Goal: Transaction & Acquisition: Purchase product/service

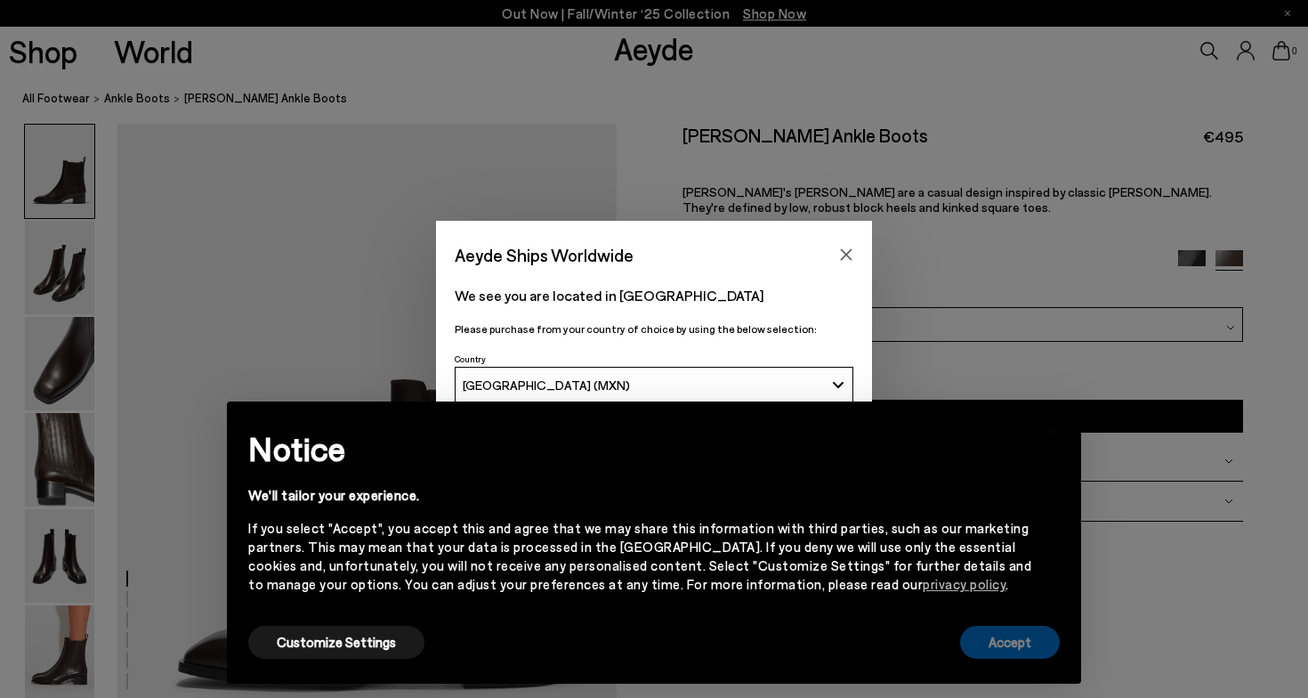
click at [995, 642] on button "Accept" at bounding box center [1010, 642] width 100 height 33
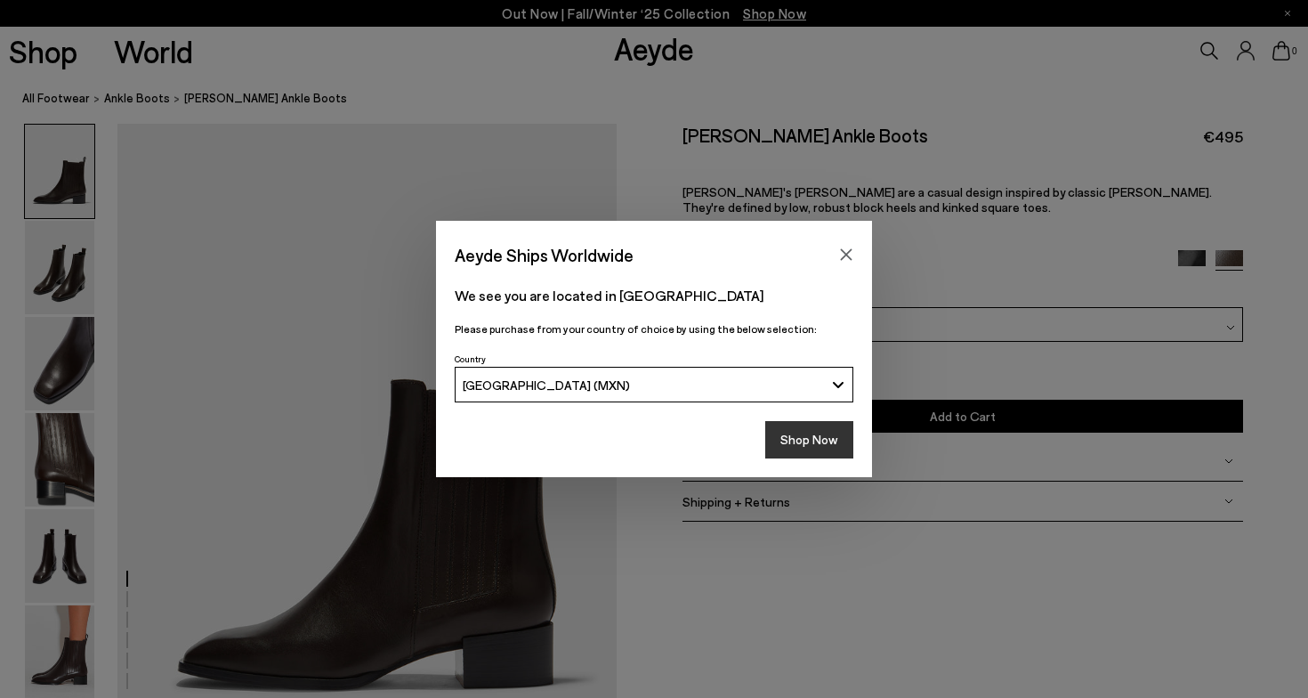
click at [820, 442] on button "Shop Now" at bounding box center [809, 439] width 88 height 37
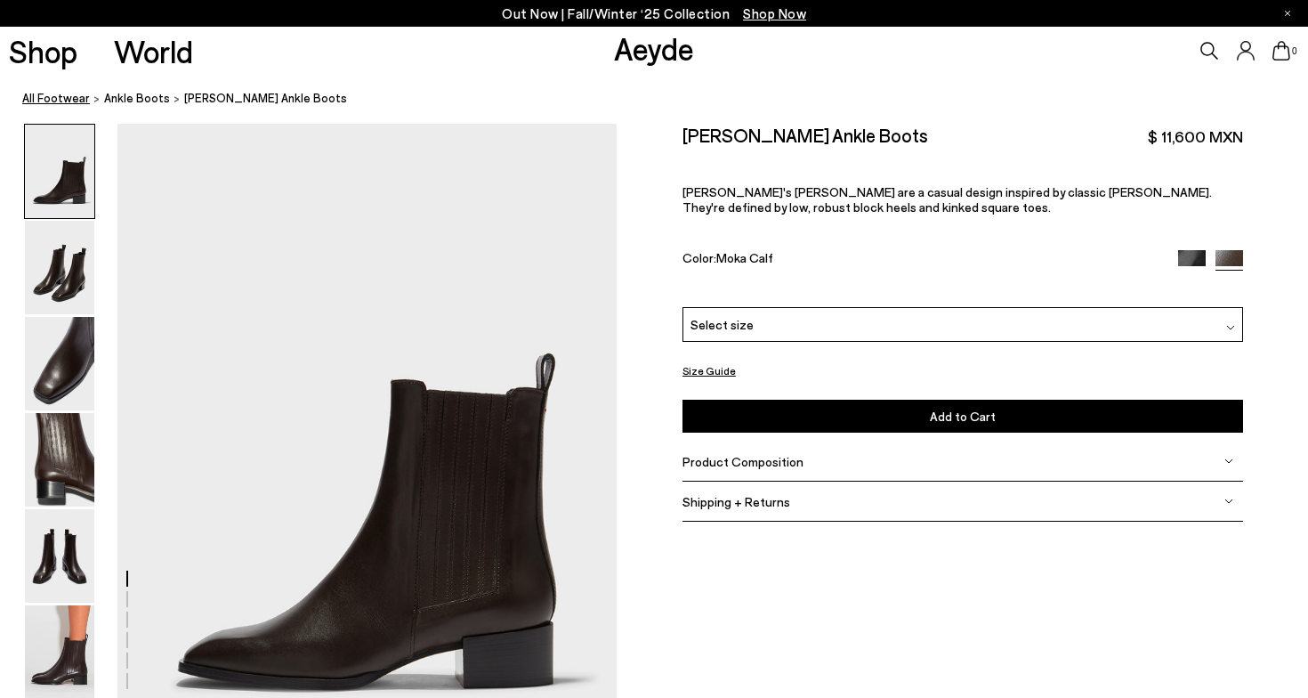
click at [65, 100] on link "All Footwear" at bounding box center [56, 98] width 68 height 19
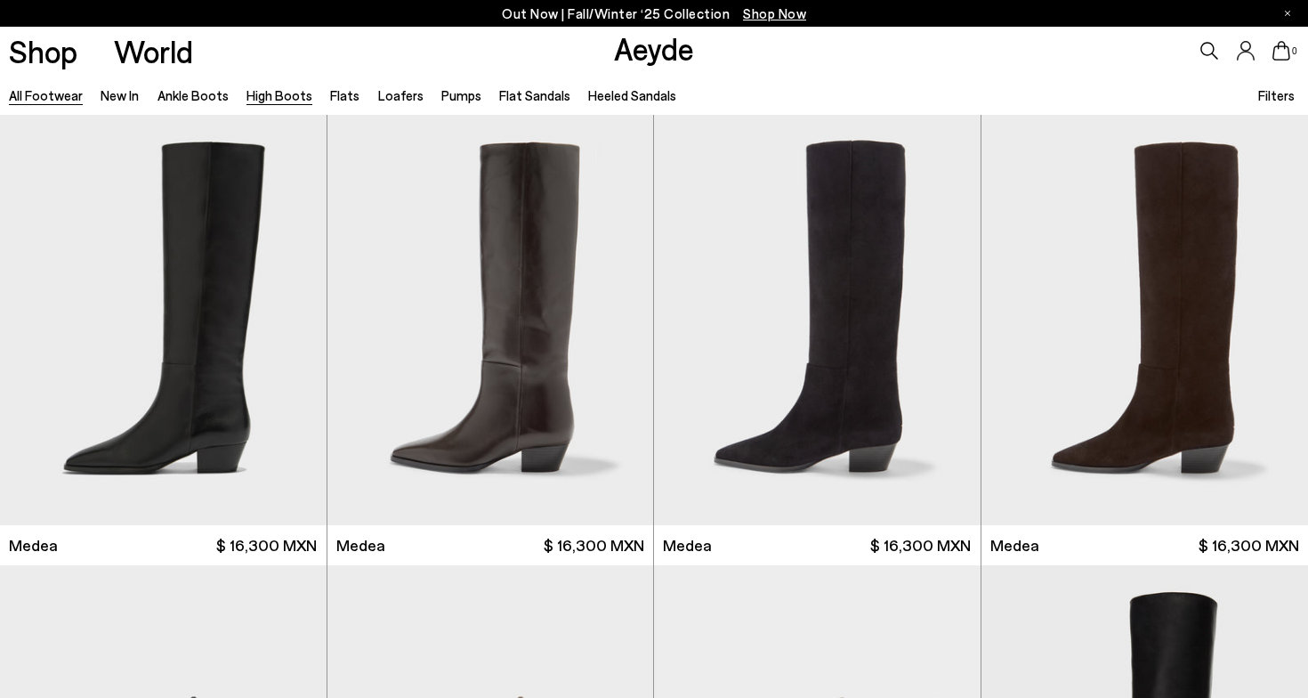
click at [267, 100] on link "High Boots" at bounding box center [279, 95] width 66 height 16
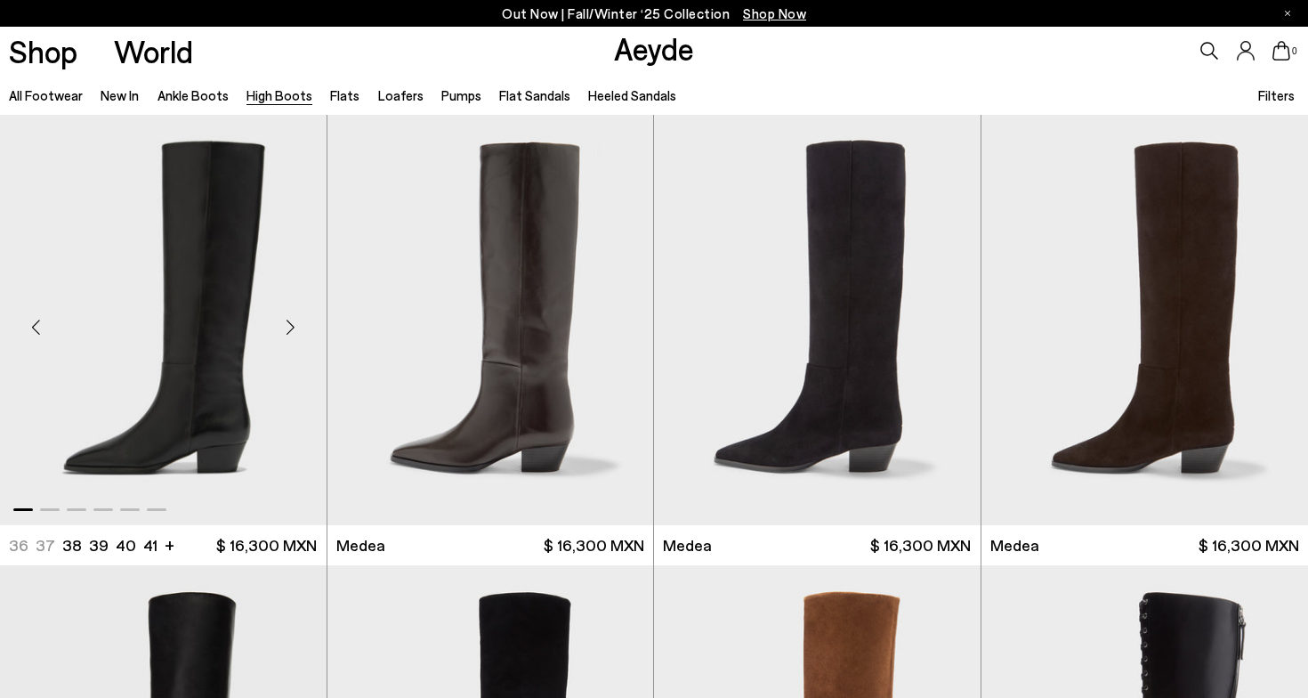
click at [293, 327] on div "Next slide" at bounding box center [290, 327] width 53 height 53
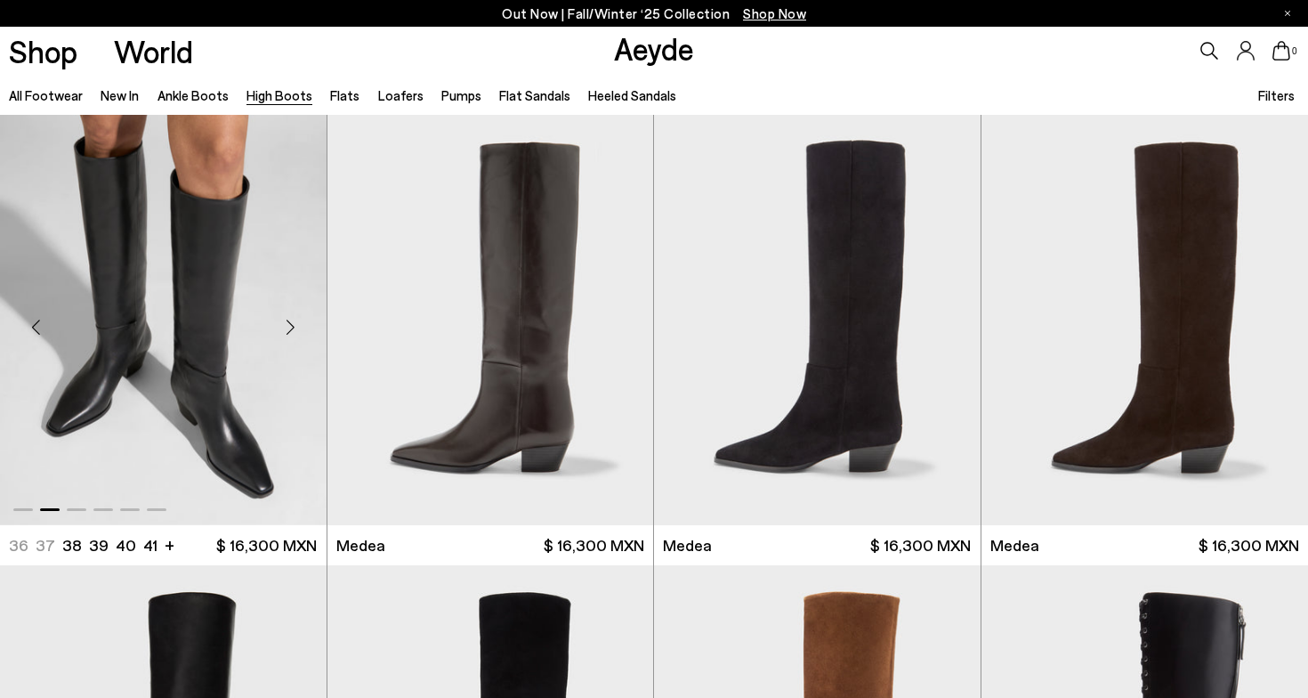
click at [292, 327] on div "Next slide" at bounding box center [290, 327] width 53 height 53
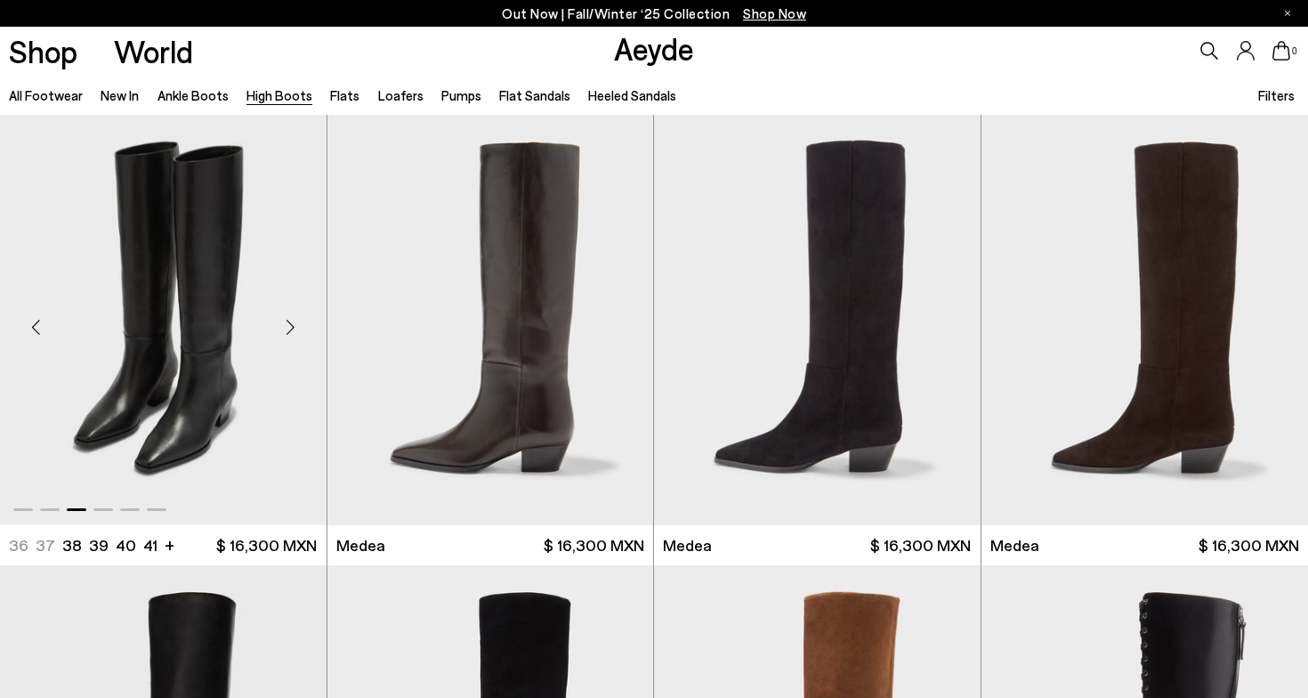
click at [292, 327] on div "Next slide" at bounding box center [290, 327] width 53 height 53
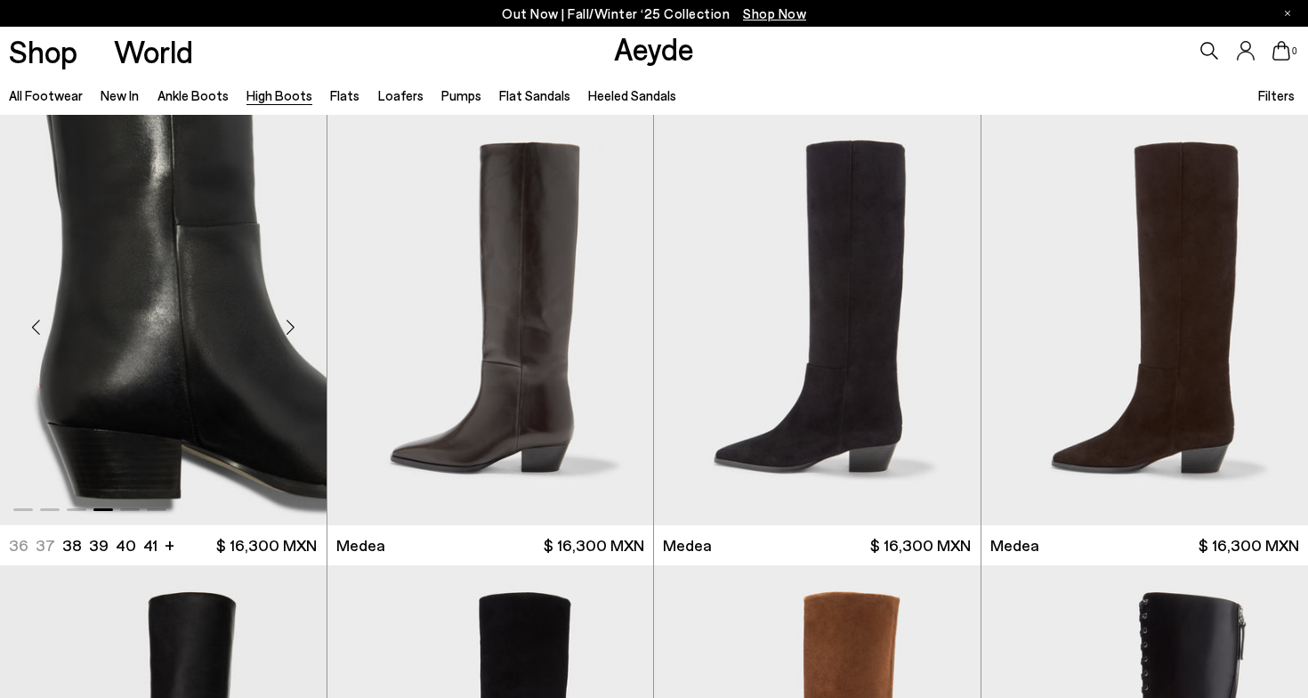
click at [292, 327] on div "Next slide" at bounding box center [290, 327] width 53 height 53
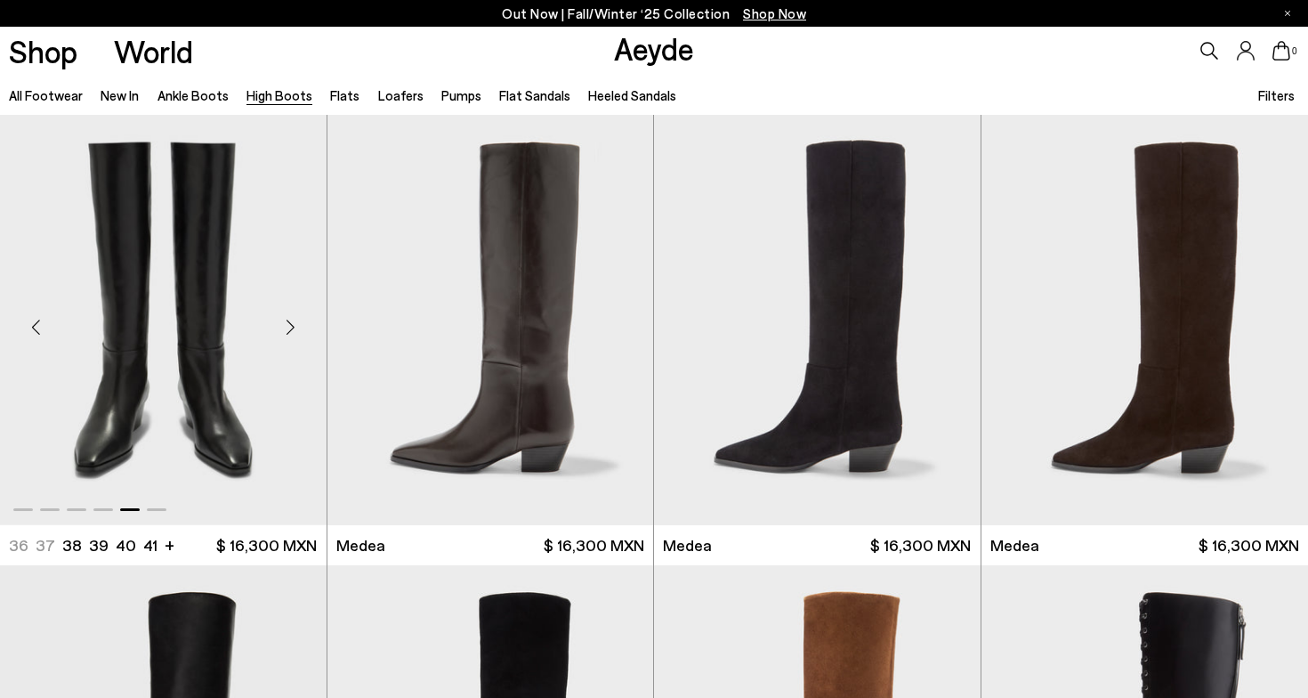
click at [292, 327] on div "Next slide" at bounding box center [290, 327] width 53 height 53
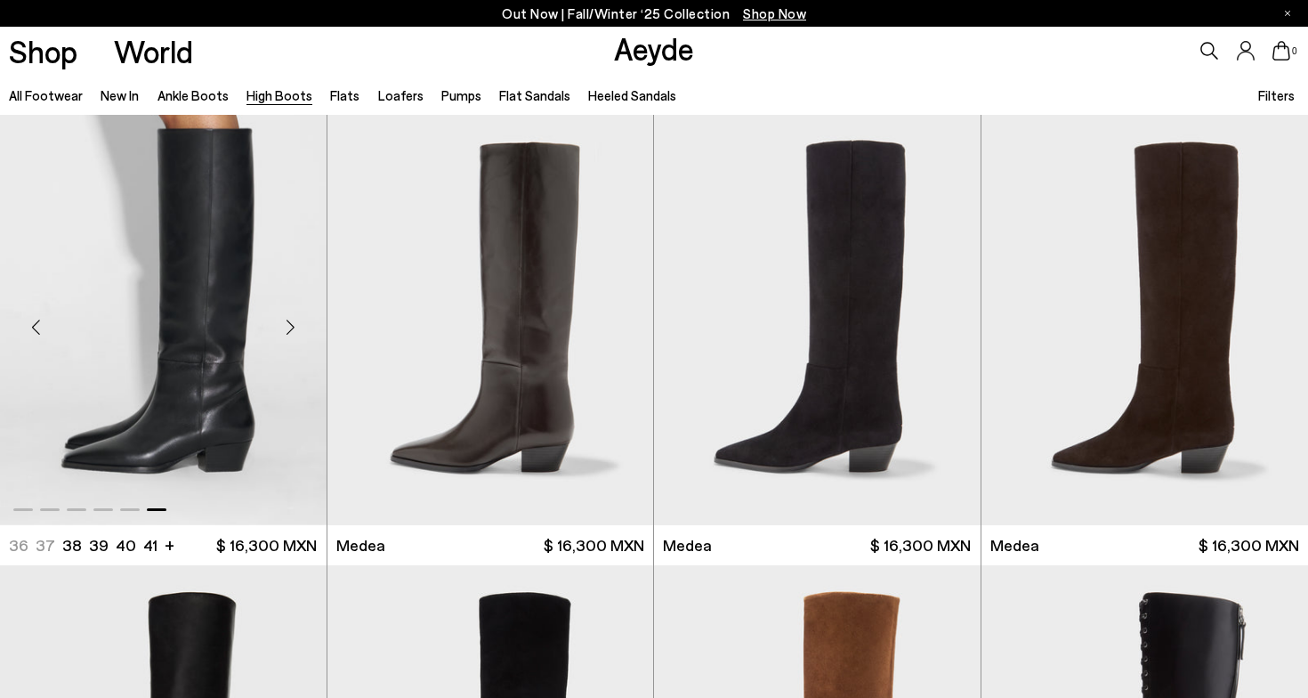
click at [292, 326] on div "Next slide" at bounding box center [290, 327] width 53 height 53
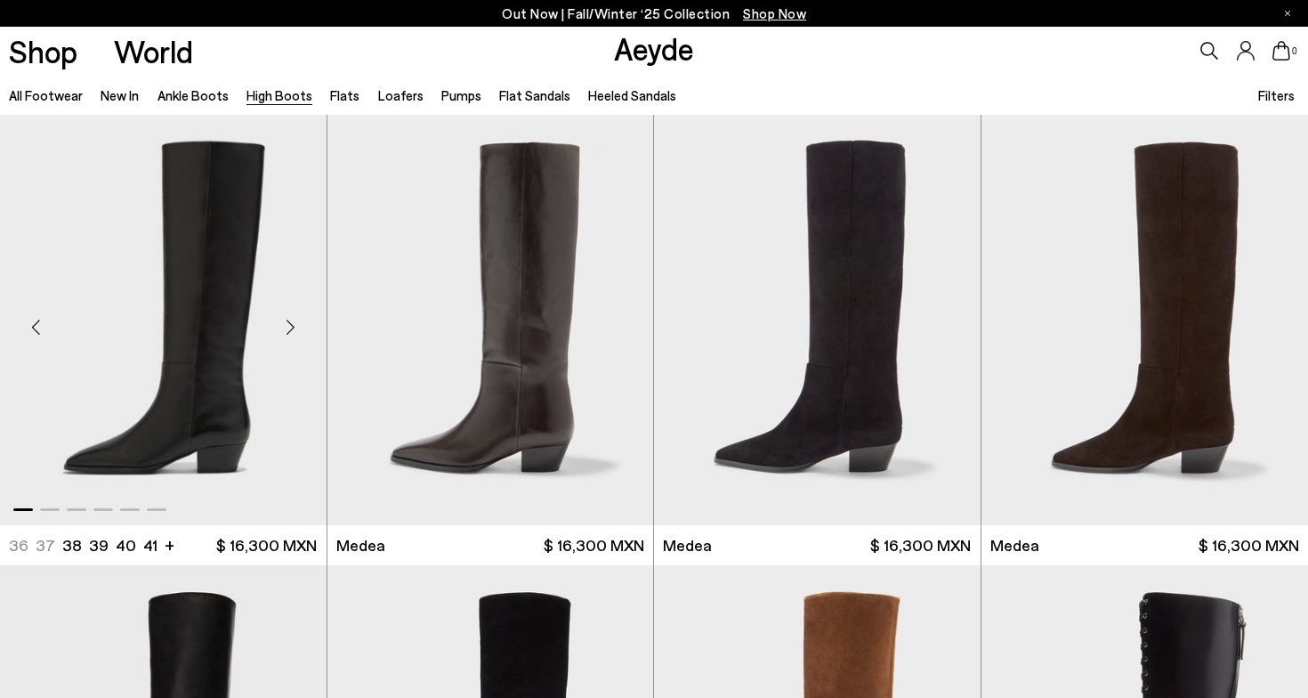
click at [292, 326] on div "Next slide" at bounding box center [290, 327] width 53 height 53
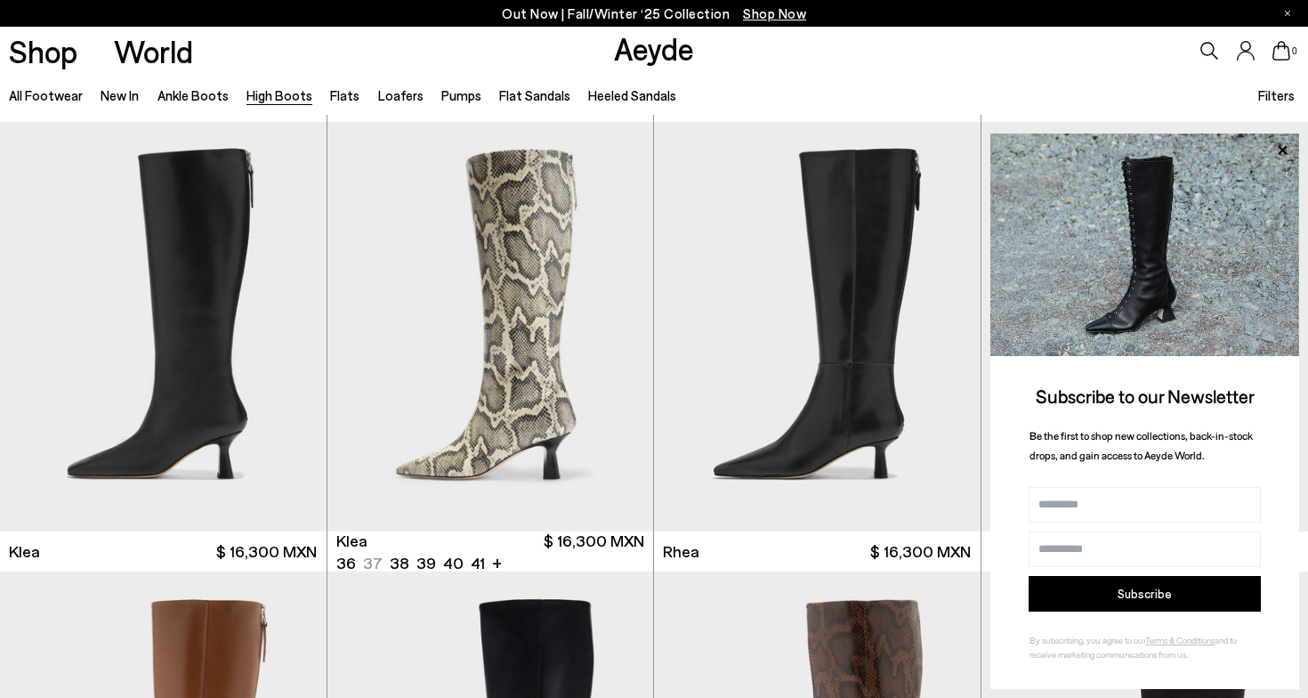
scroll to position [1414, 0]
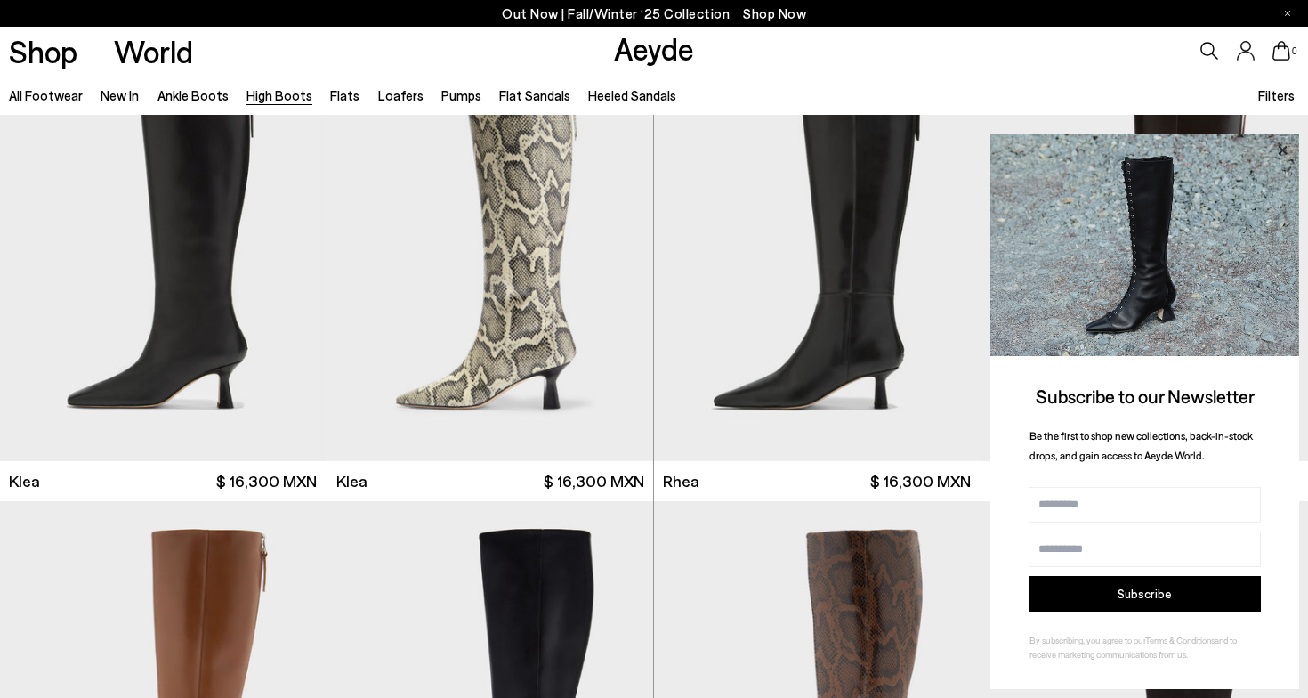
click at [1283, 148] on icon at bounding box center [1282, 149] width 9 height 9
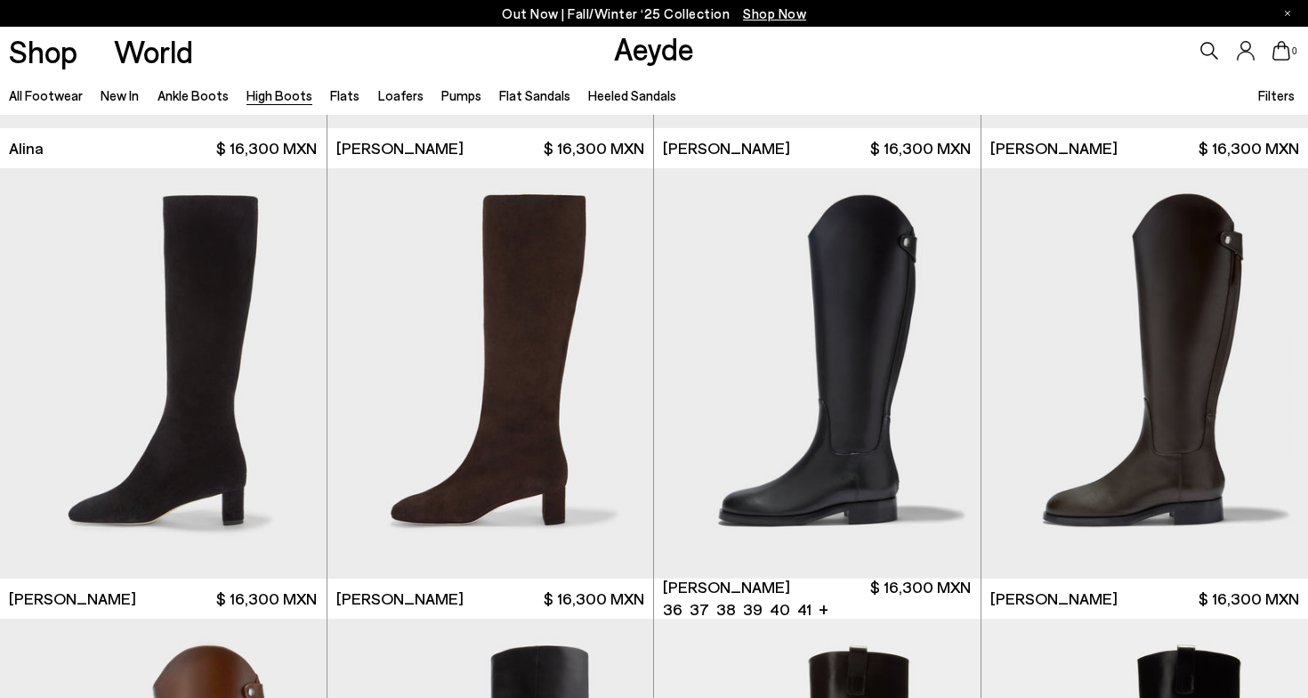
scroll to position [3099, 0]
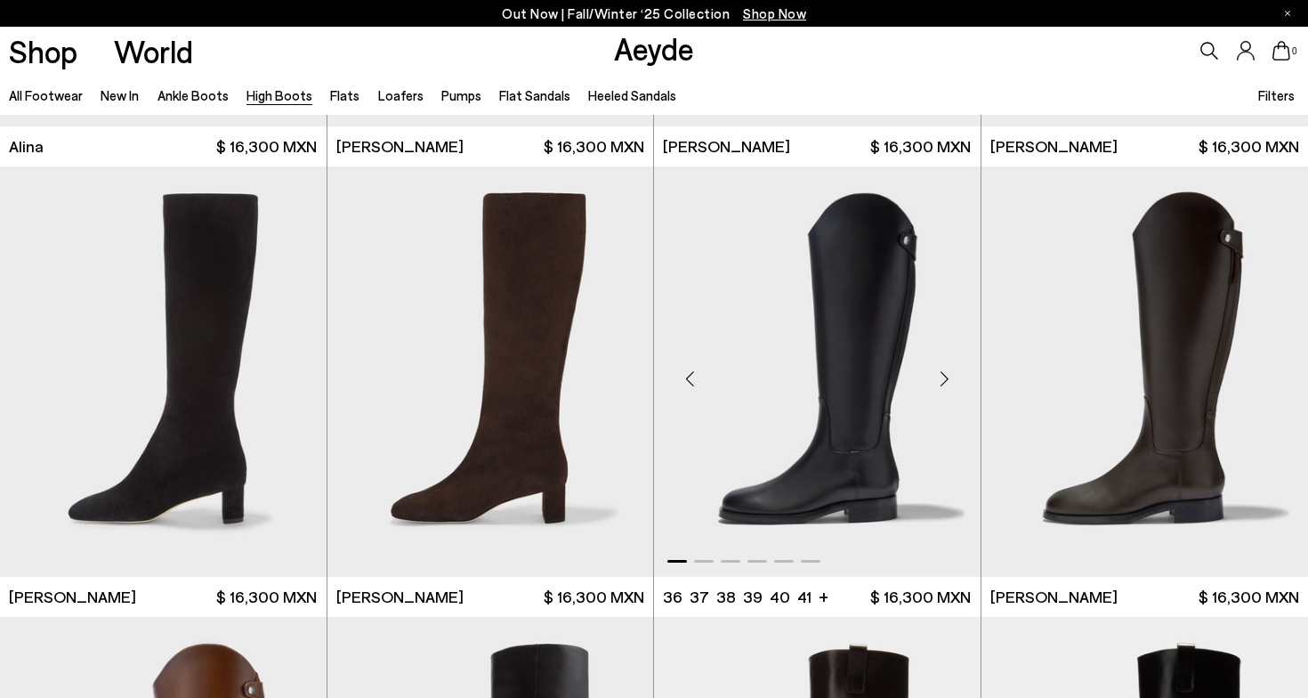
click at [943, 371] on div "Next slide" at bounding box center [944, 377] width 53 height 53
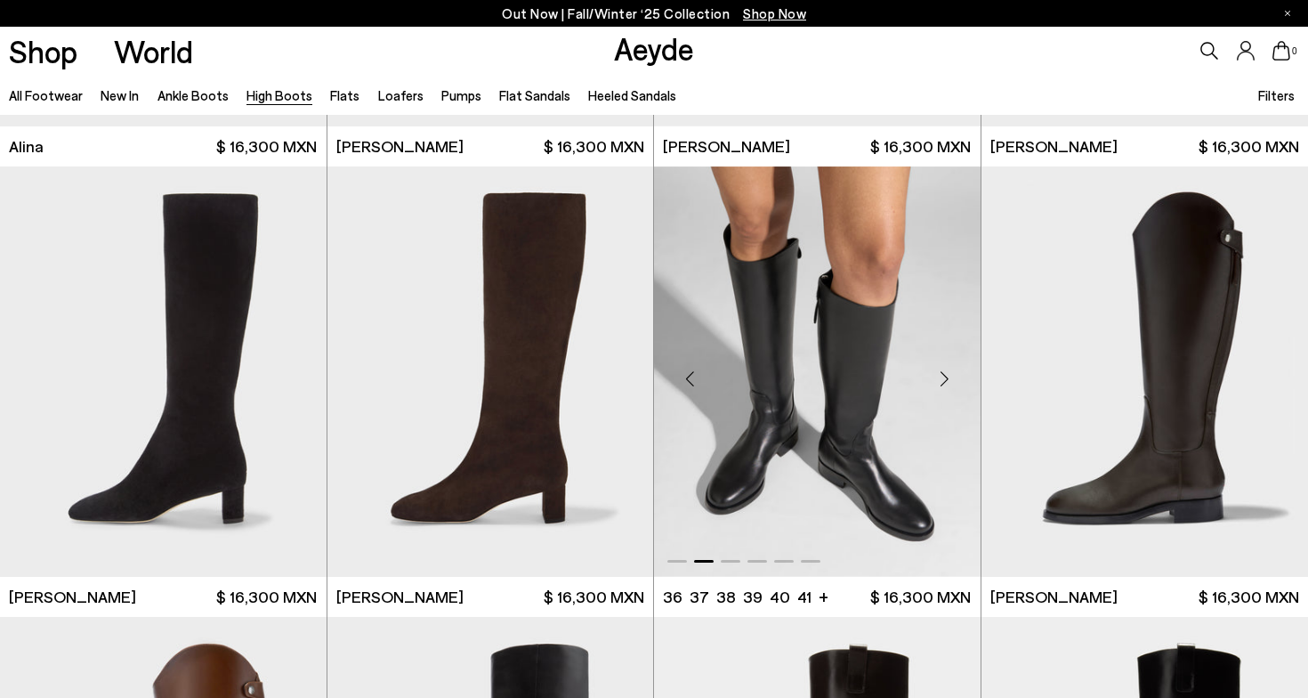
click at [943, 371] on div "Next slide" at bounding box center [944, 377] width 53 height 53
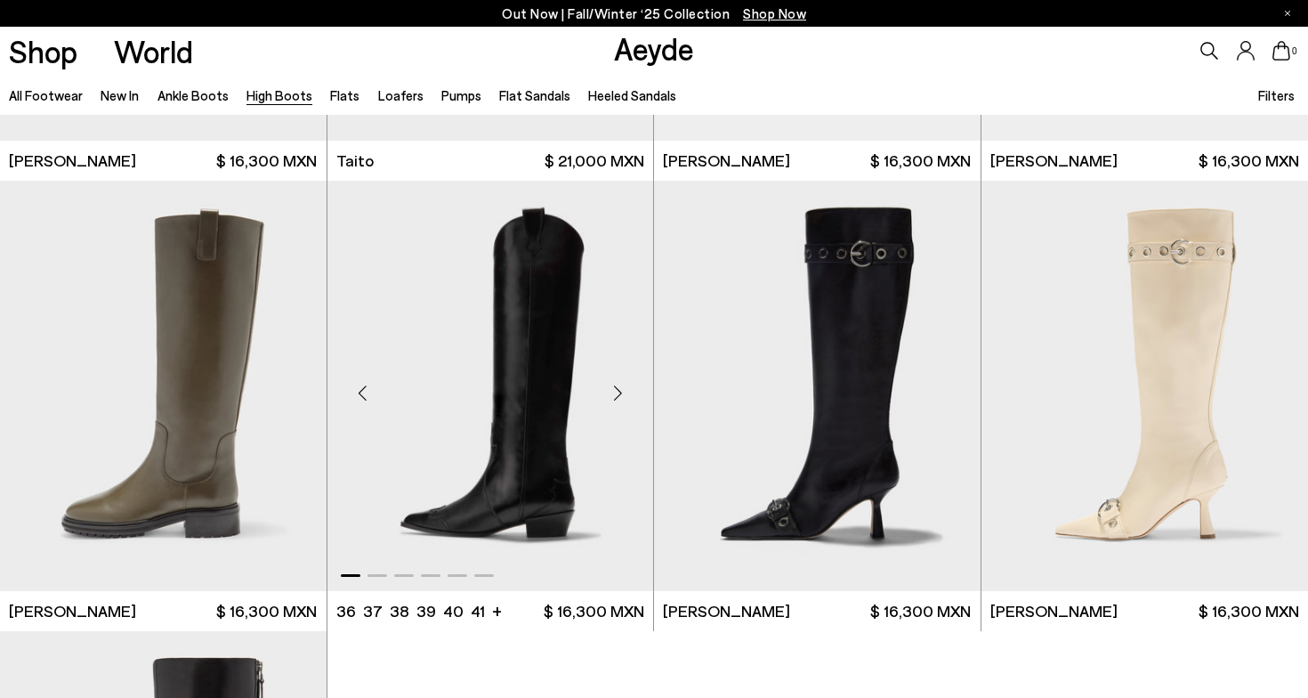
scroll to position [3981, 0]
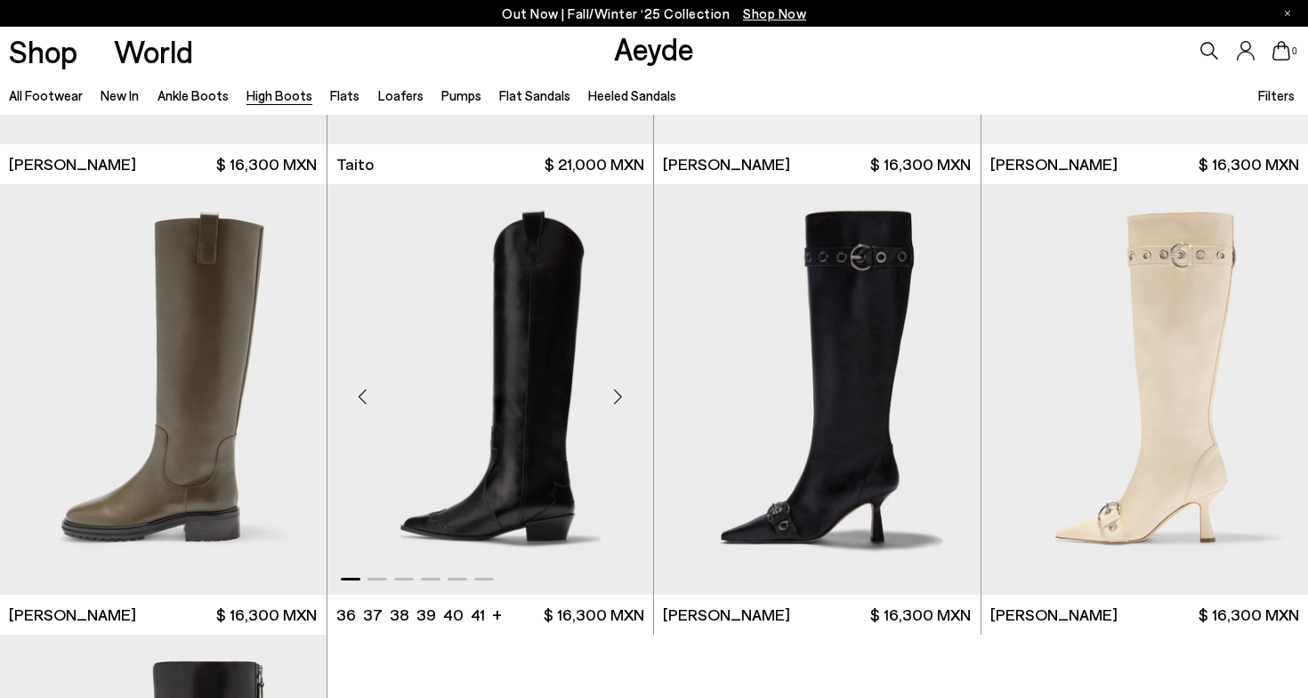
click at [618, 395] on div "Next slide" at bounding box center [617, 396] width 53 height 53
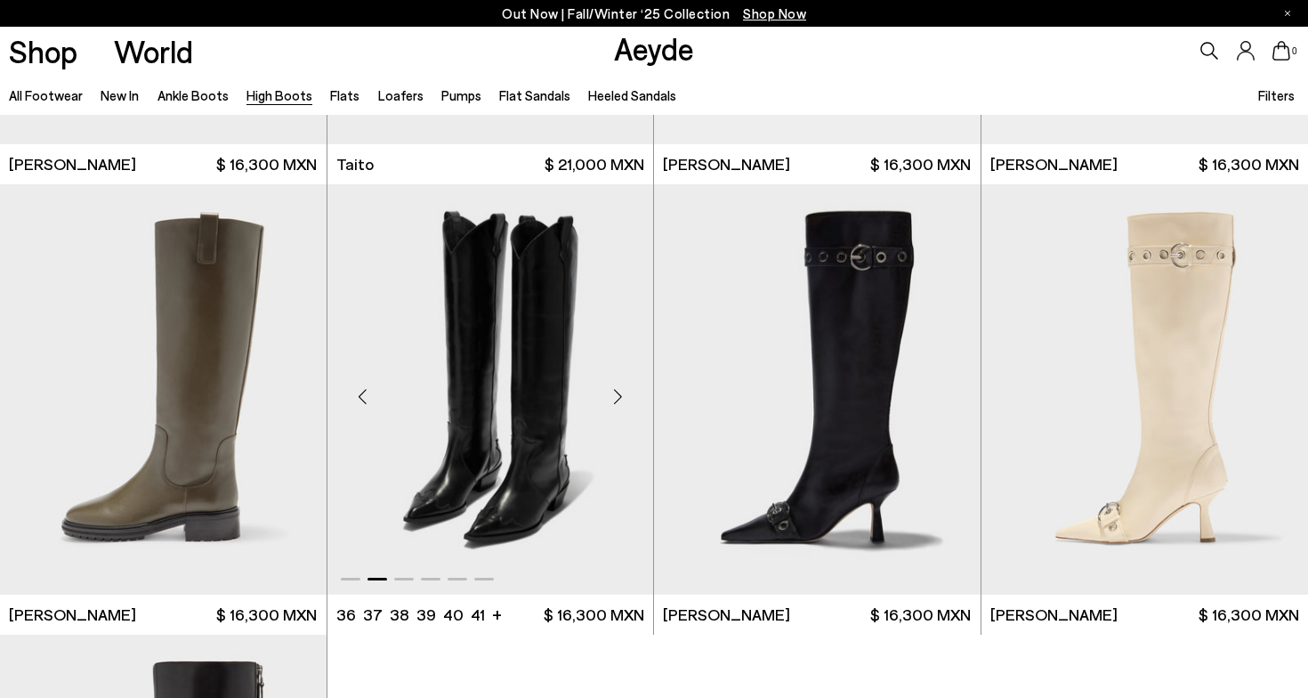
click at [618, 395] on div "Next slide" at bounding box center [617, 396] width 53 height 53
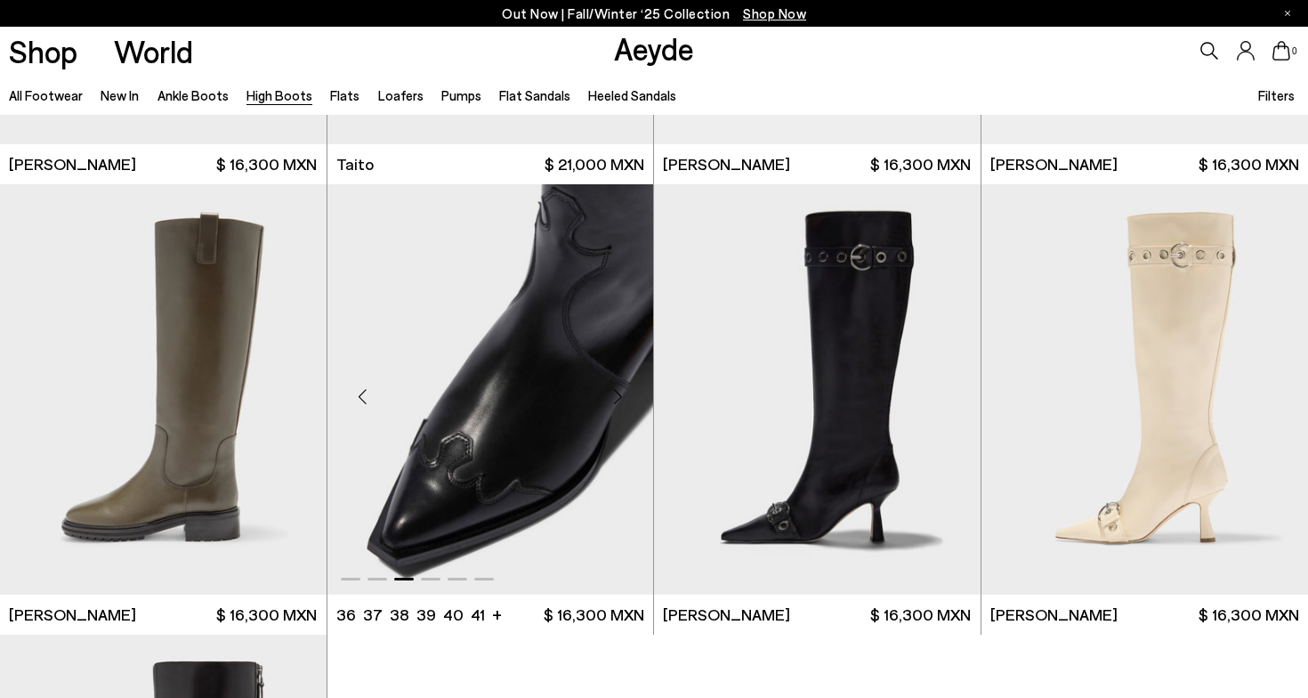
click at [618, 395] on div "Next slide" at bounding box center [617, 396] width 53 height 53
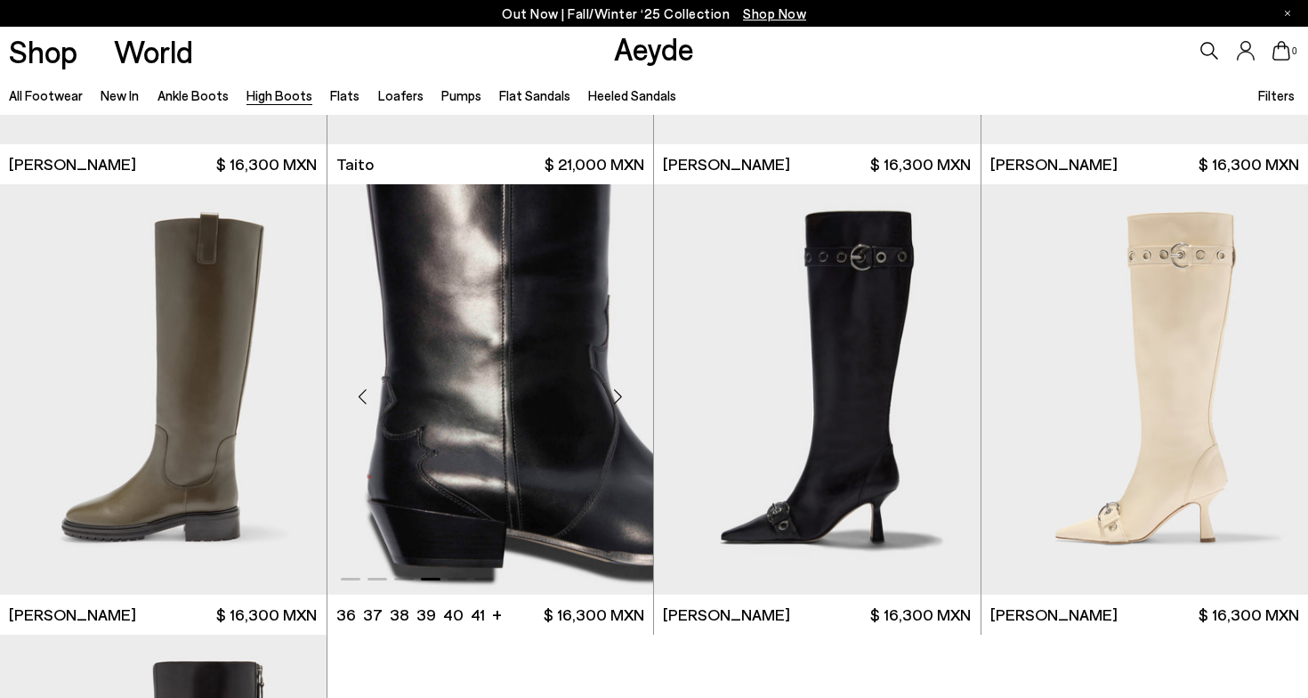
click at [618, 395] on div "Next slide" at bounding box center [617, 396] width 53 height 53
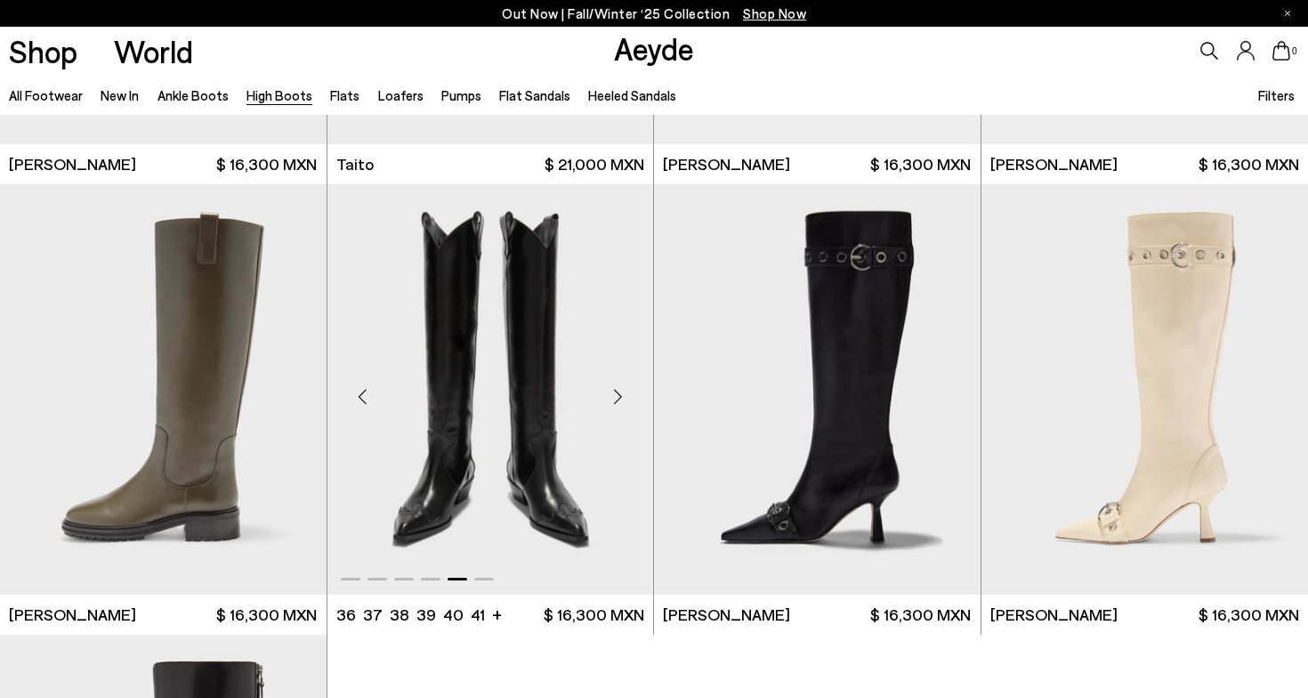
click at [618, 395] on div "Next slide" at bounding box center [617, 396] width 53 height 53
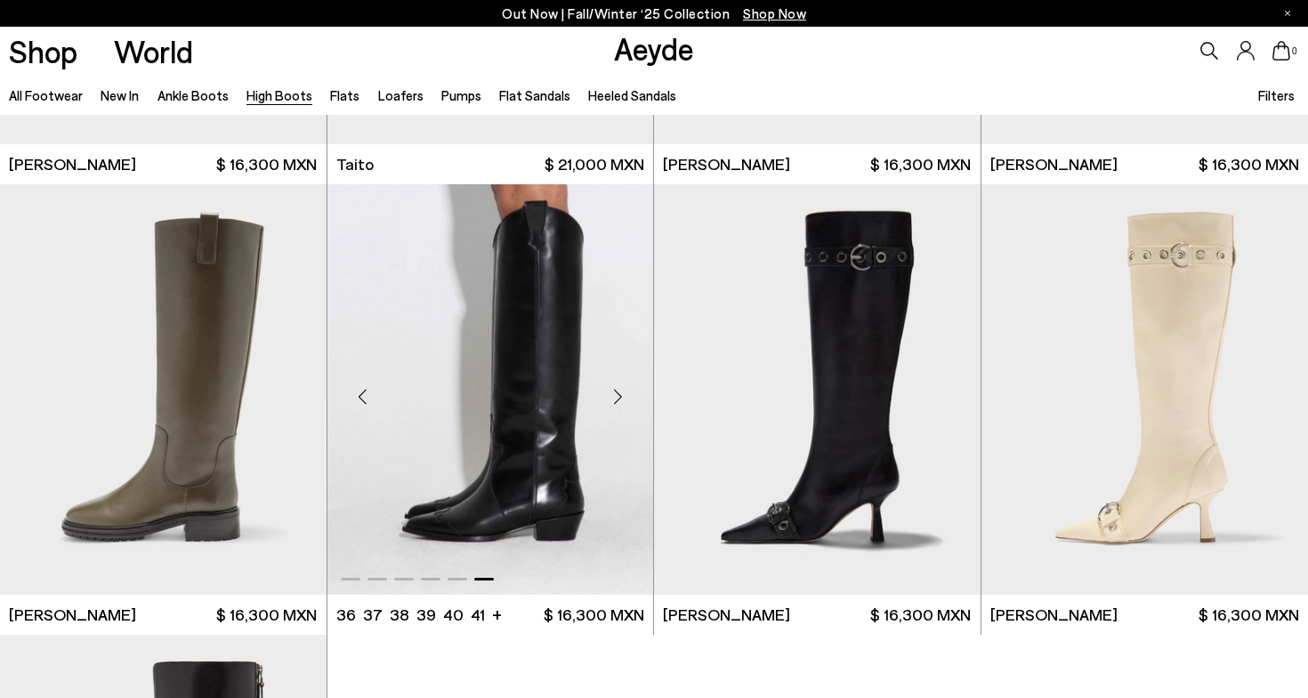
click at [618, 395] on div "Next slide" at bounding box center [617, 396] width 53 height 53
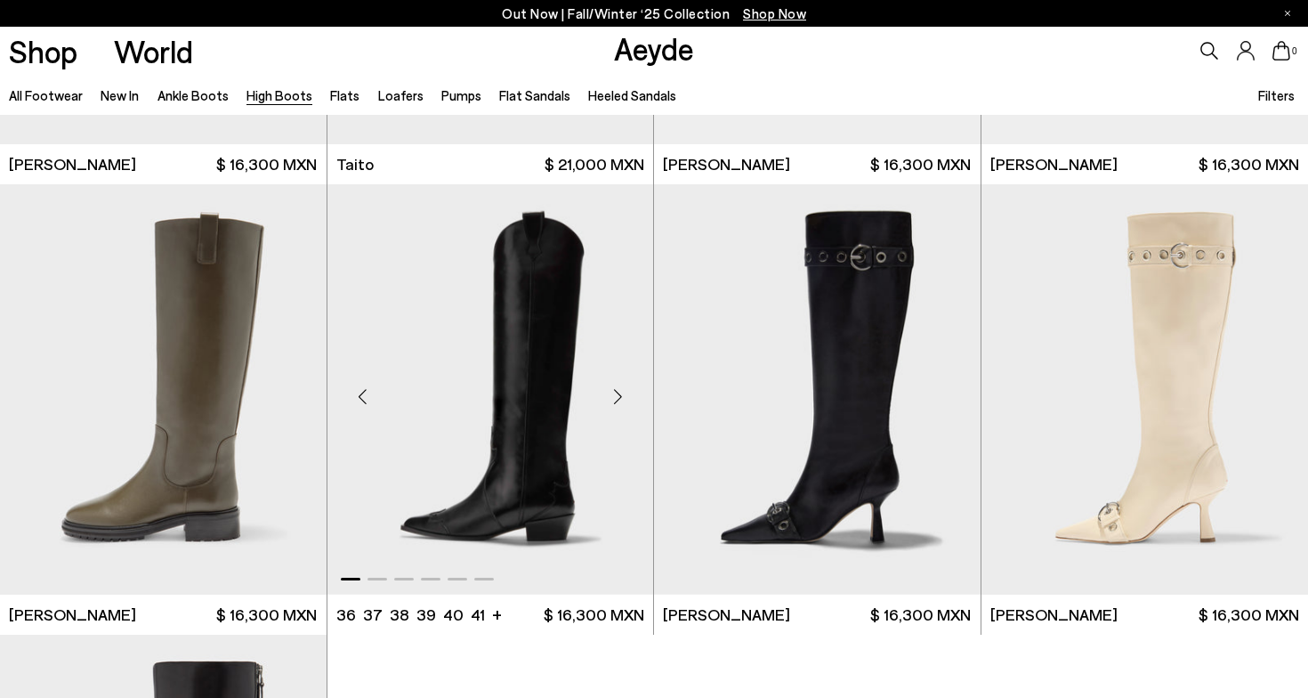
click at [365, 391] on div "Previous slide" at bounding box center [362, 396] width 53 height 53
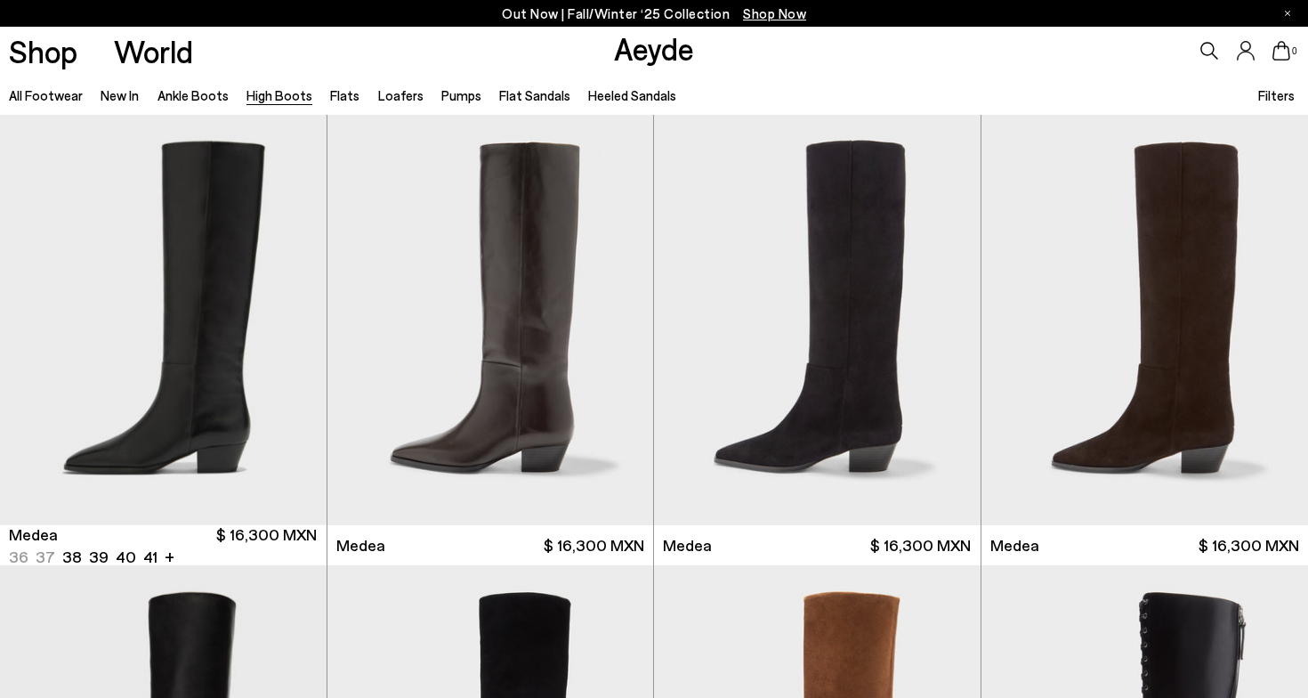
click at [238, 433] on img "1 / 6" at bounding box center [163, 320] width 327 height 410
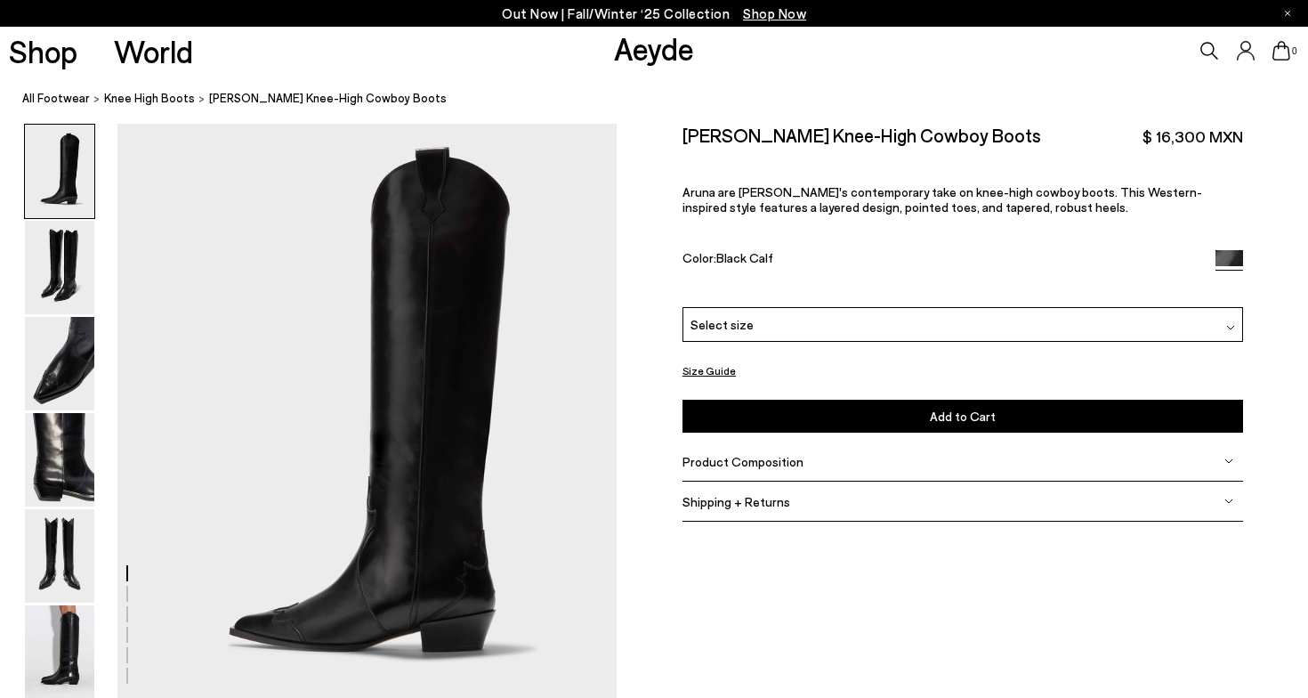
click at [1224, 457] on img at bounding box center [1228, 460] width 9 height 9
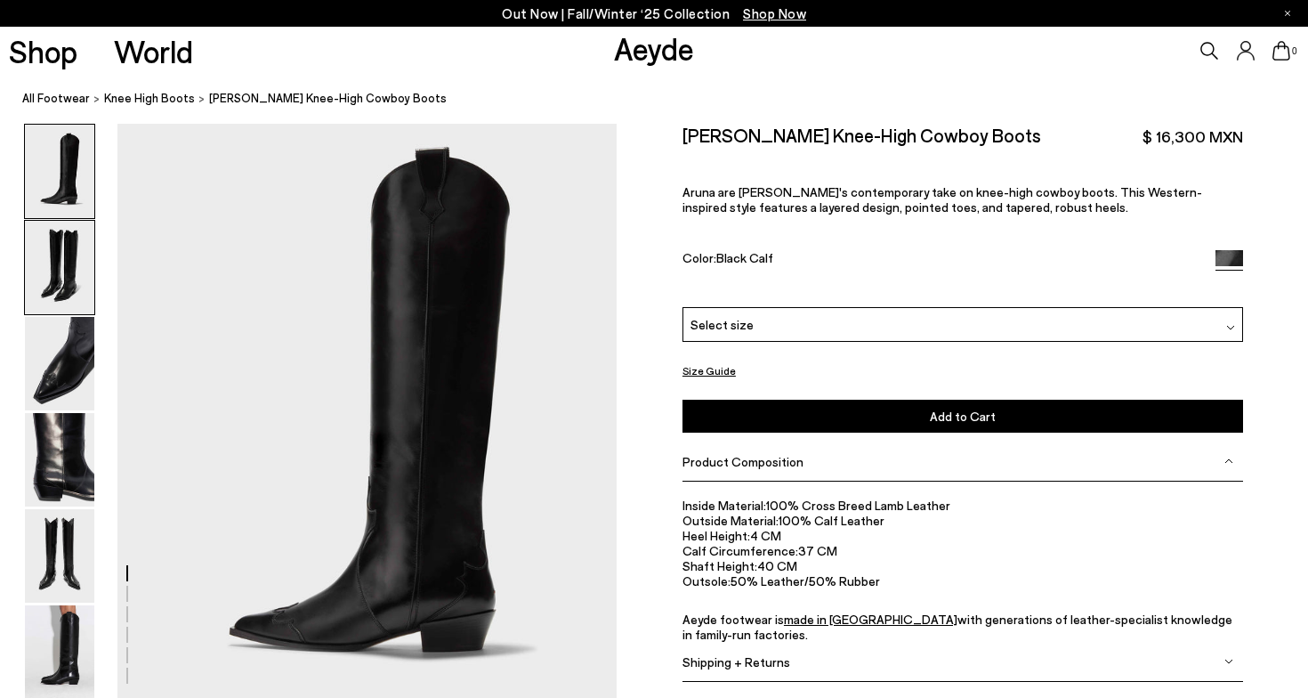
click at [61, 285] on img at bounding box center [59, 267] width 69 height 93
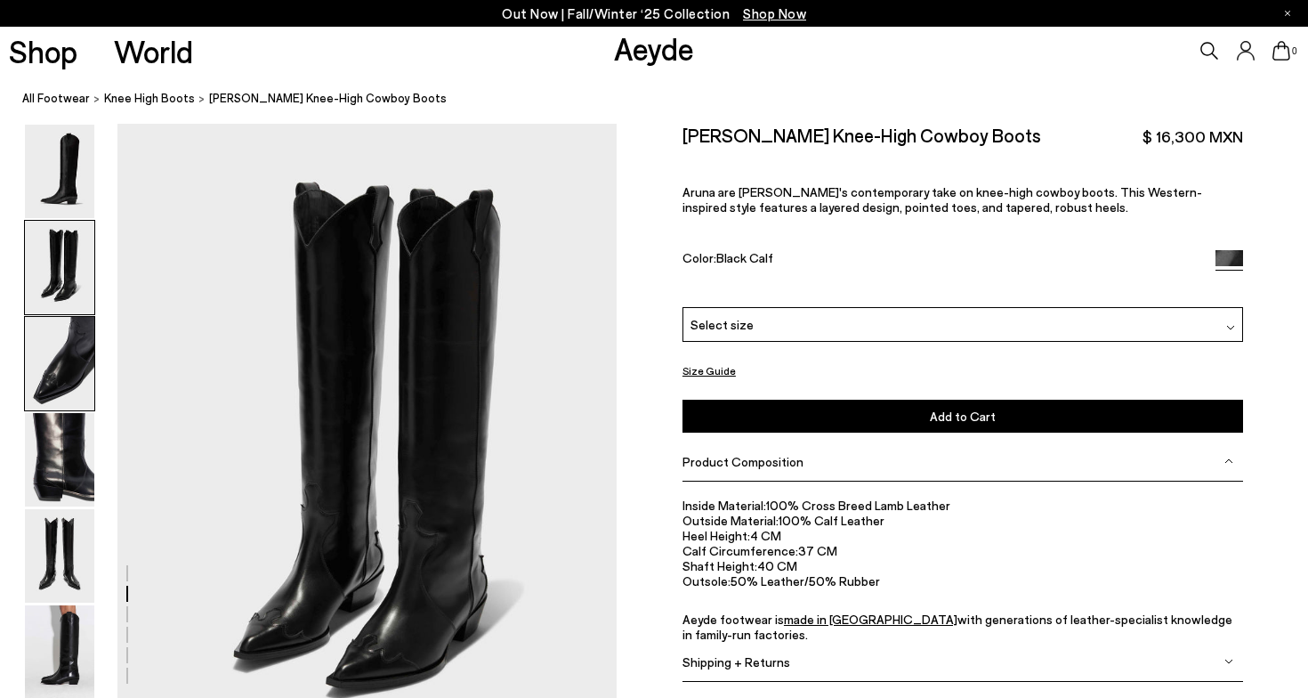
click at [66, 340] on img at bounding box center [59, 363] width 69 height 93
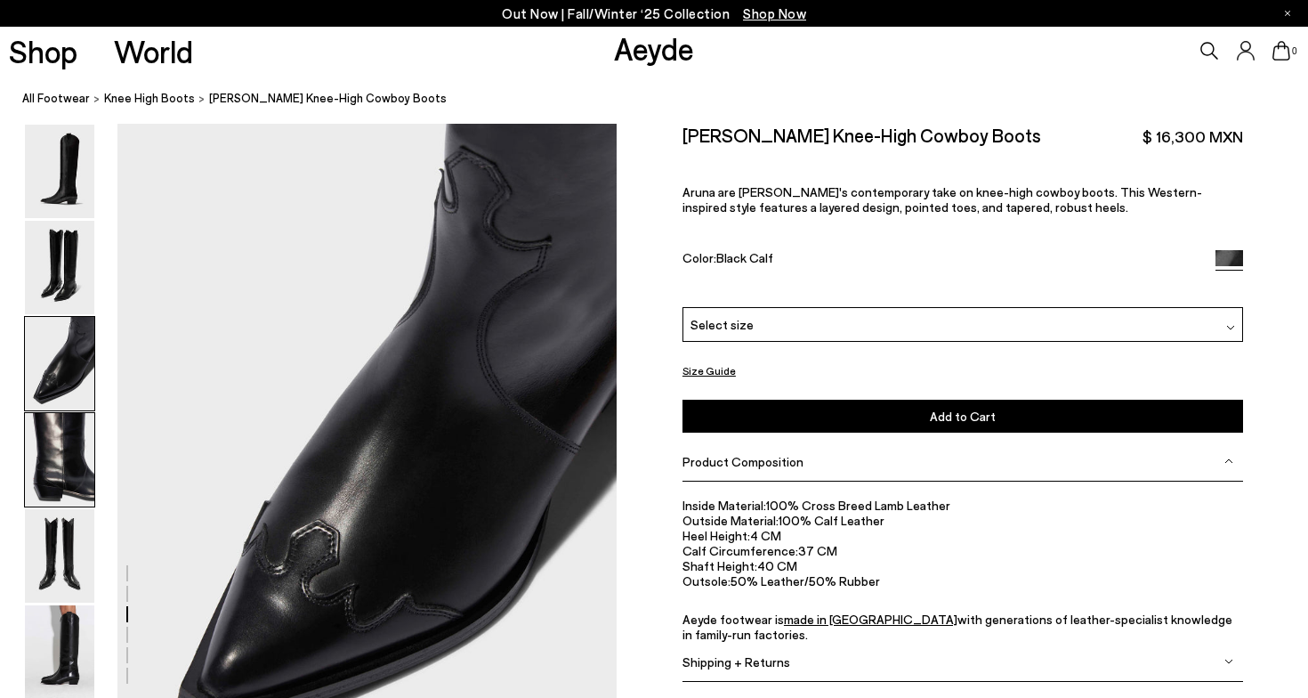
click at [70, 454] on img at bounding box center [59, 459] width 69 height 93
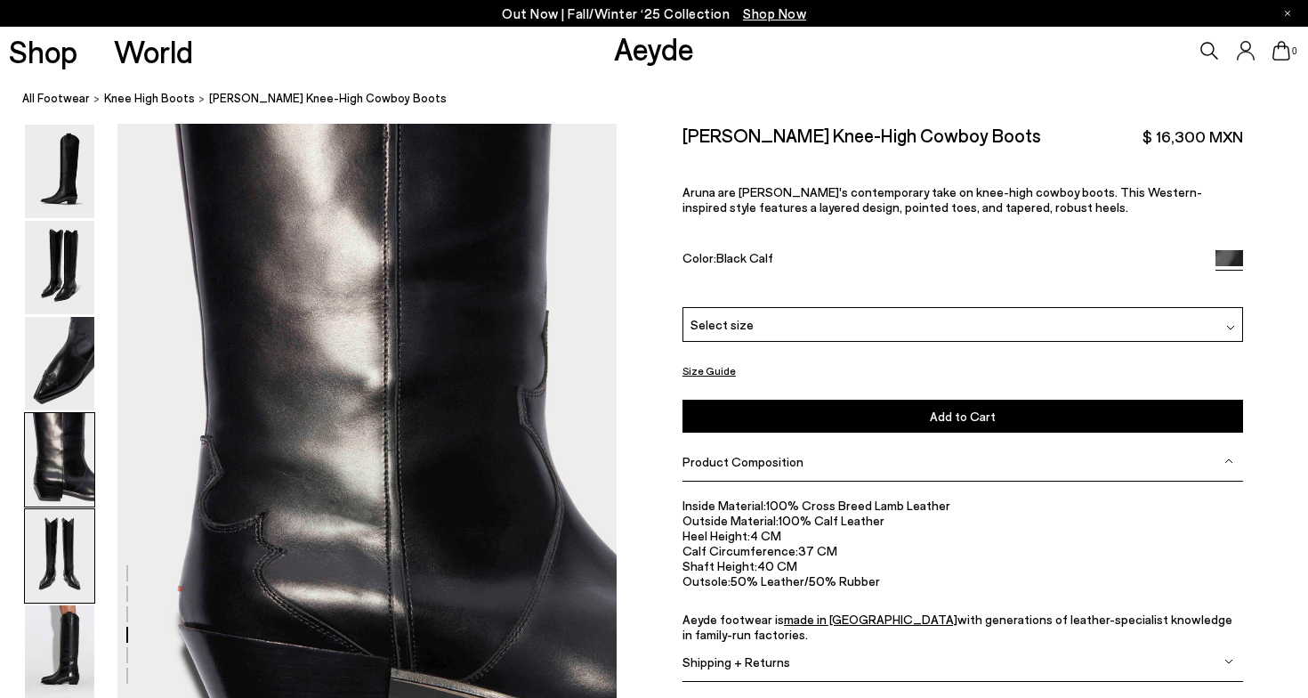
click at [68, 573] on img at bounding box center [59, 555] width 69 height 93
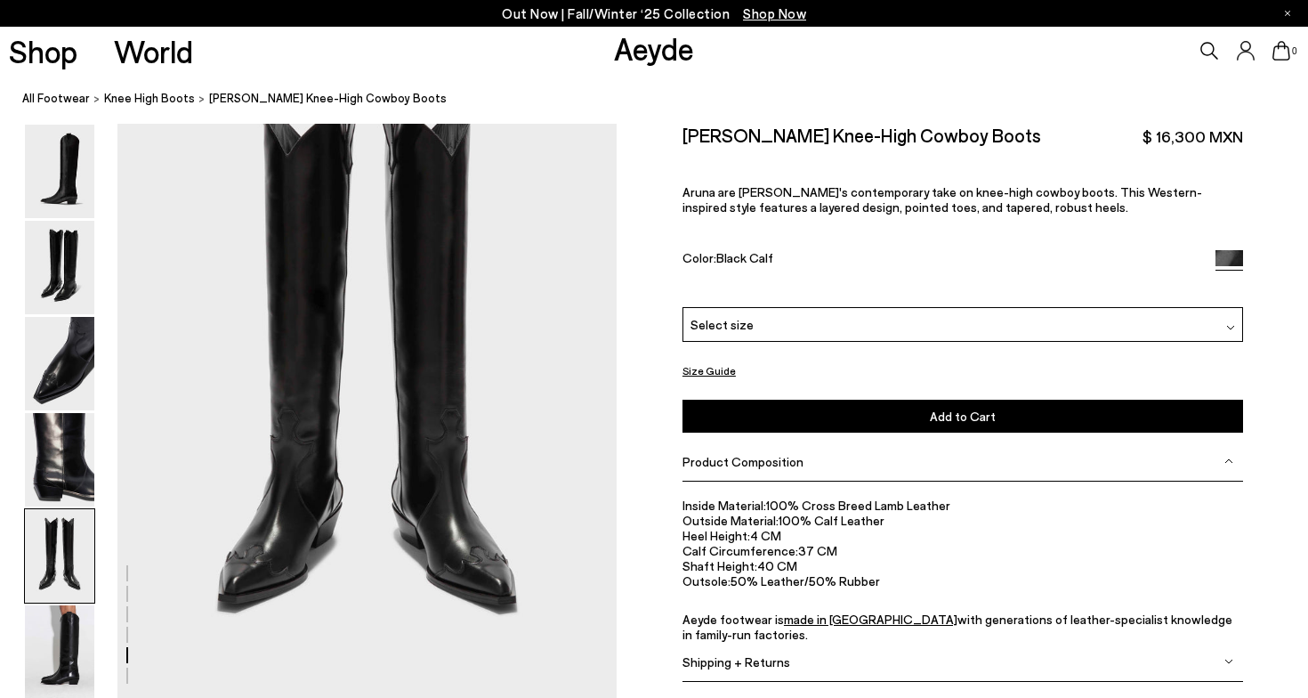
click at [68, 573] on img at bounding box center [59, 555] width 69 height 93
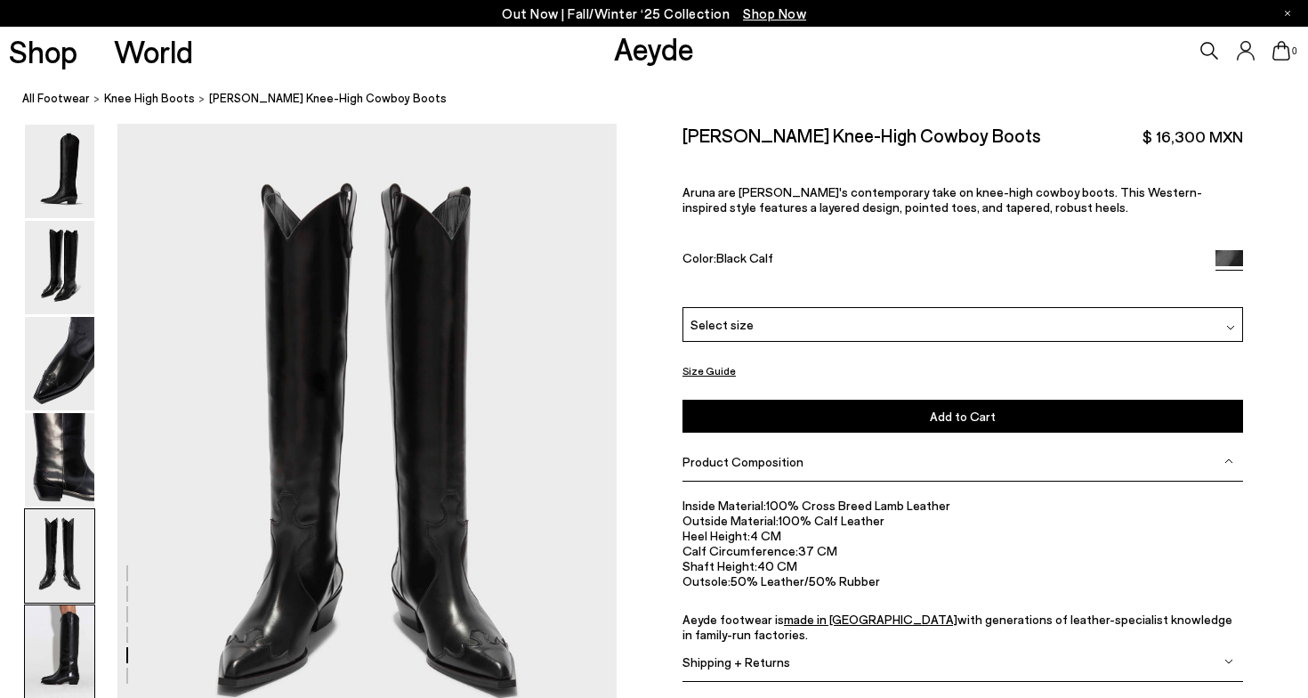
click at [73, 637] on img at bounding box center [59, 651] width 69 height 93
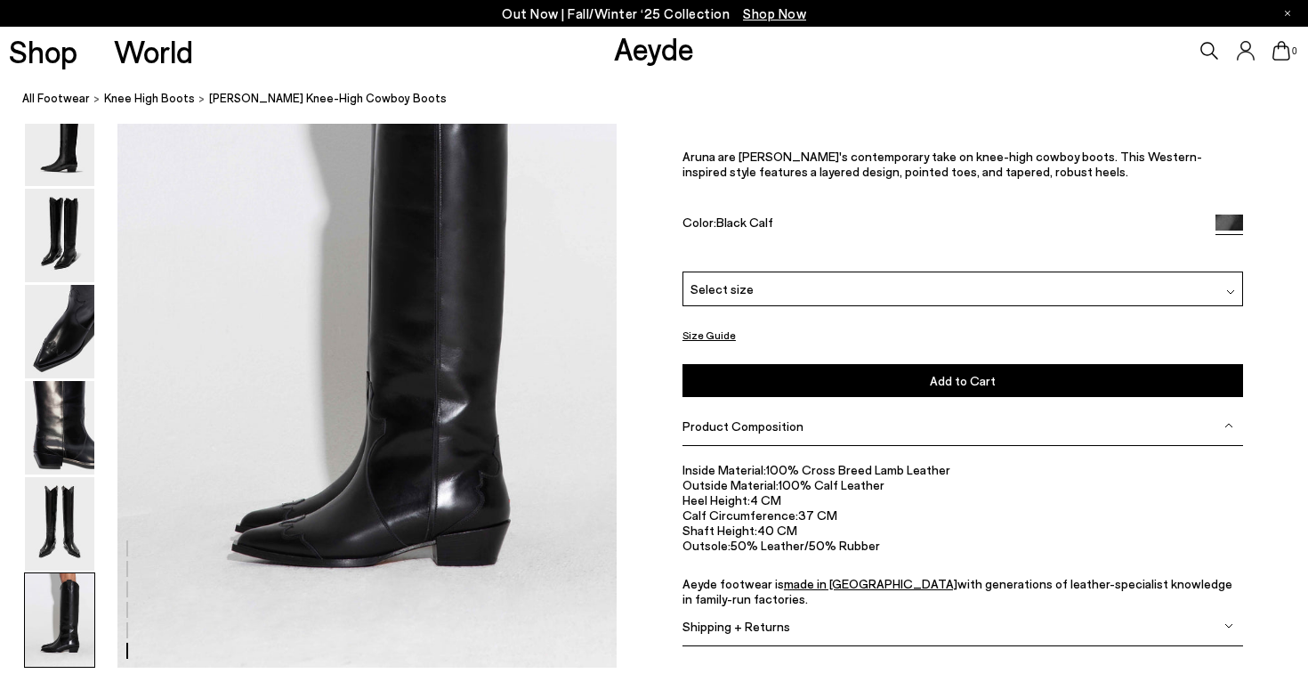
scroll to position [3375, 0]
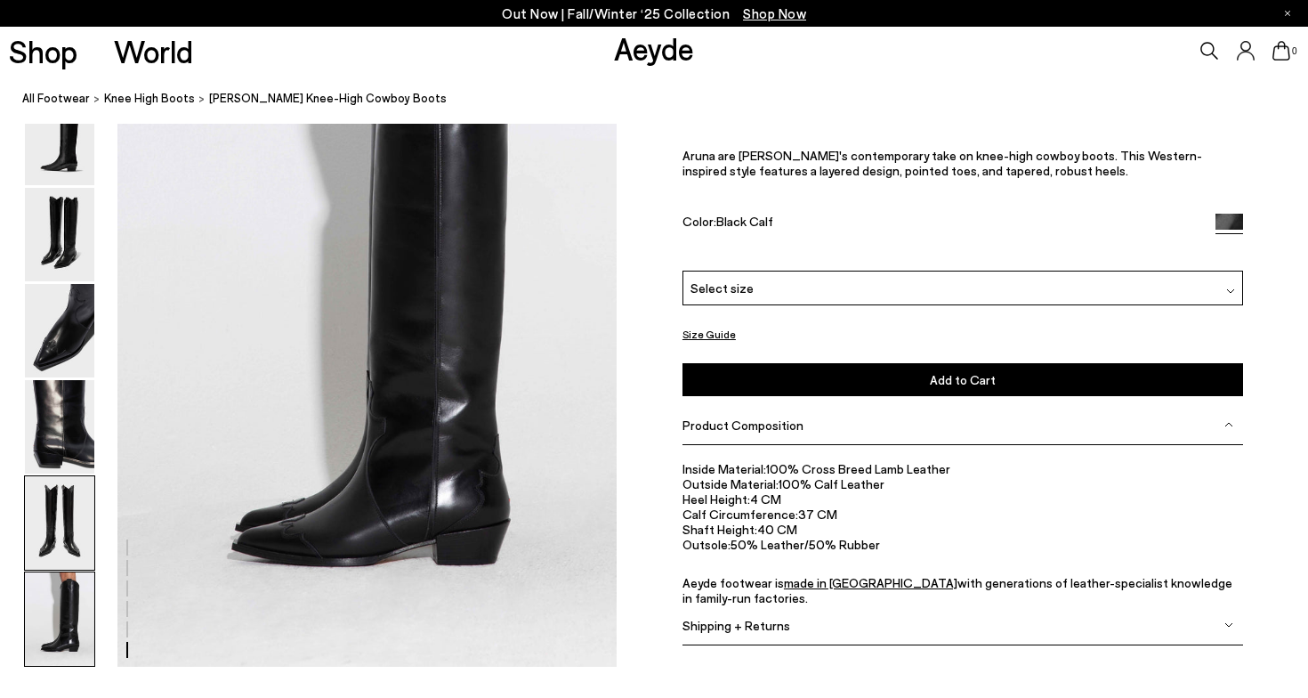
click at [27, 537] on img at bounding box center [59, 522] width 69 height 93
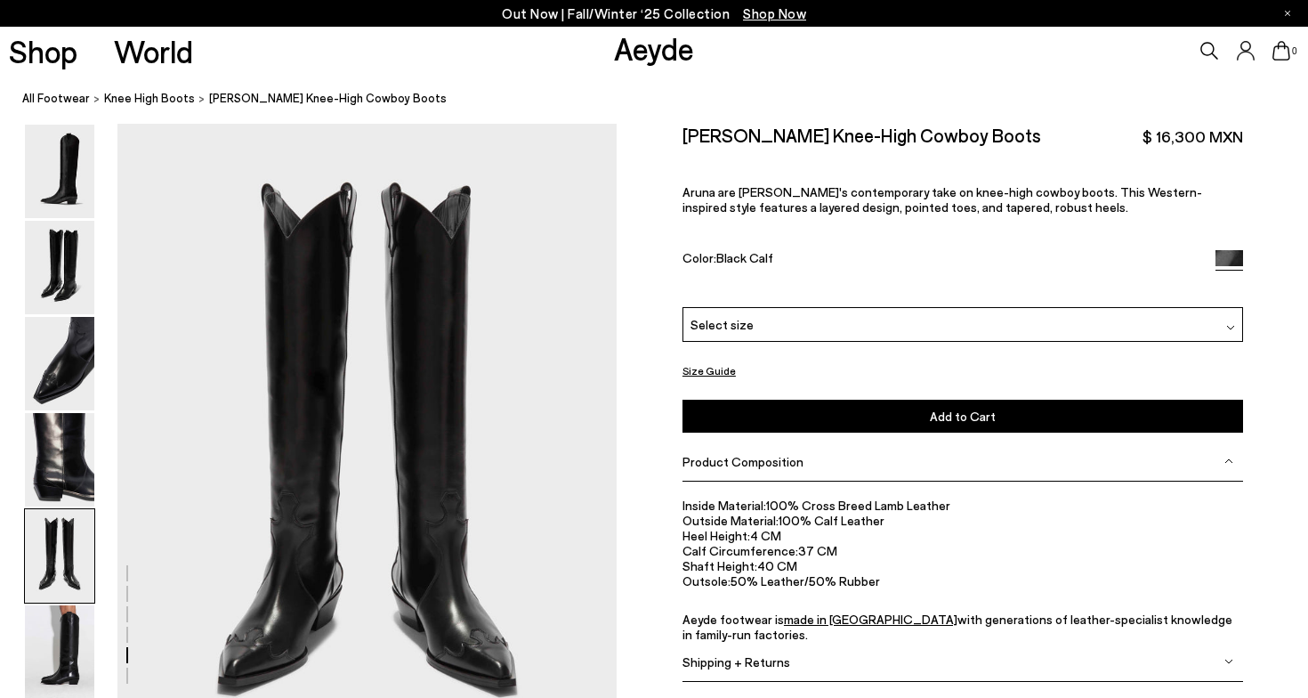
scroll to position [2584, 0]
click at [757, 328] on div "Select size" at bounding box center [963, 324] width 561 height 35
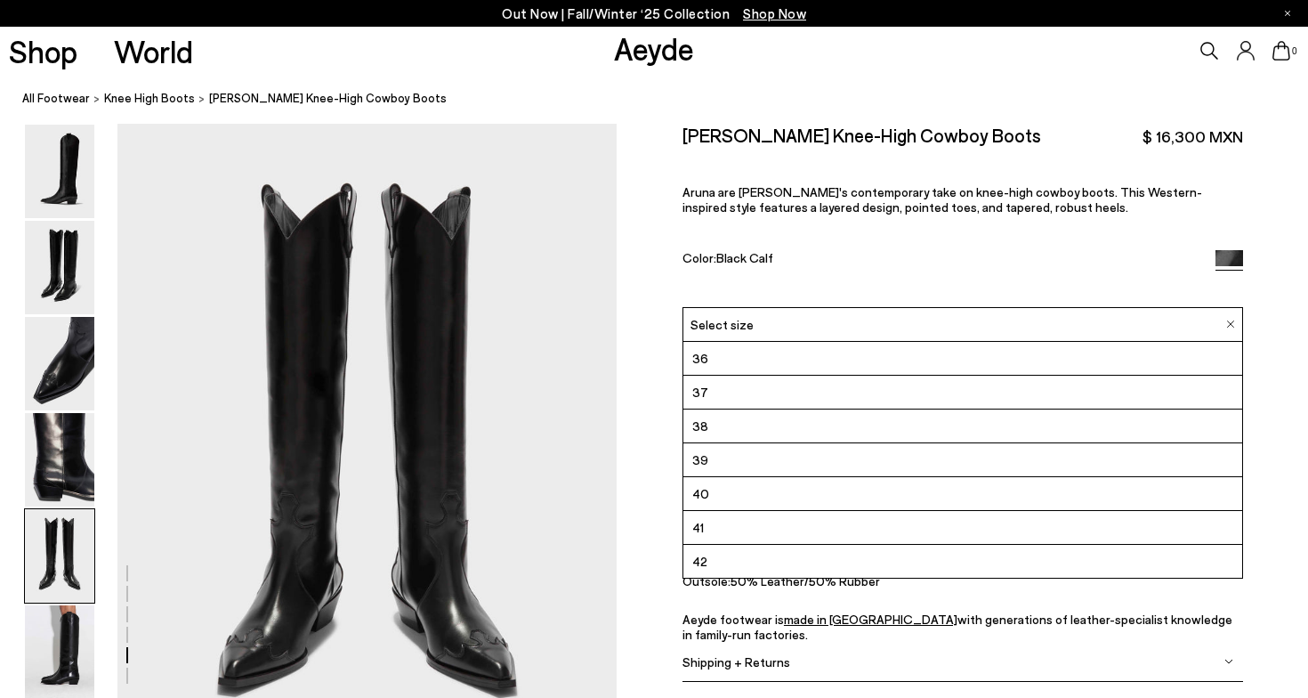
click at [953, 231] on div "Aruna Leather Knee-High Cowboy Boots $ 16,300 MXN Aruna are Aeyde's contemporar…" at bounding box center [963, 215] width 561 height 183
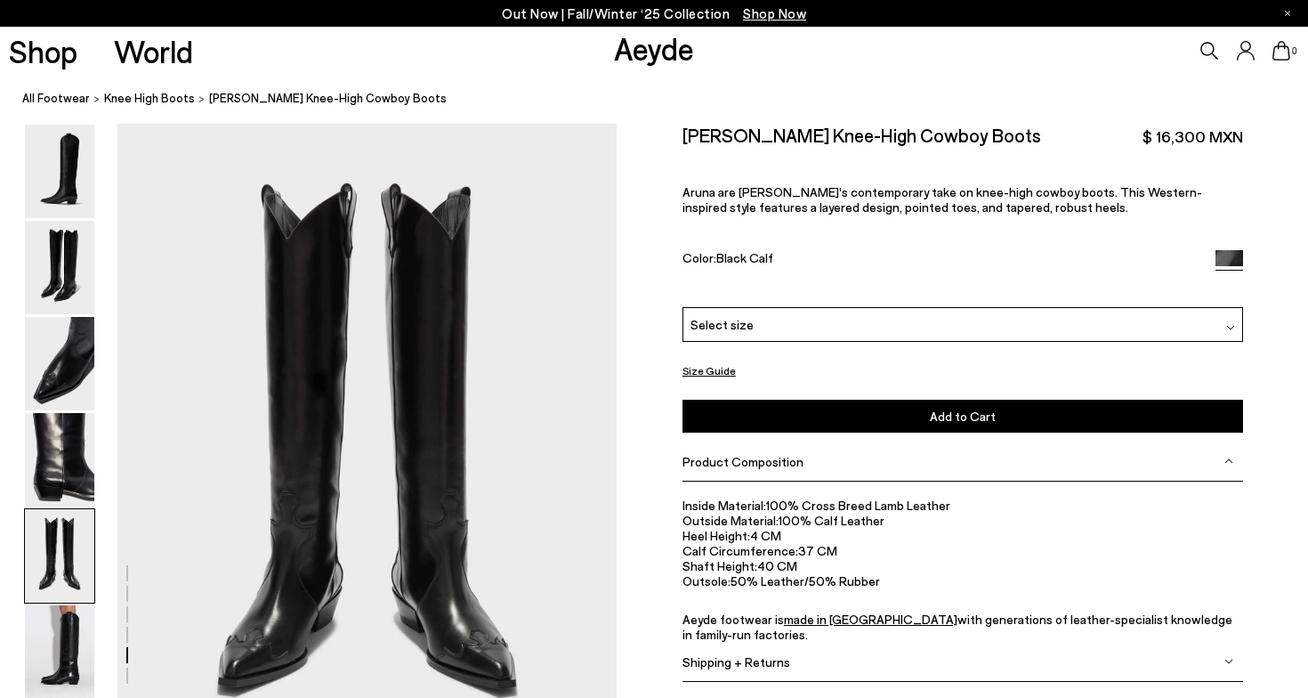
click at [708, 379] on button "Size Guide" at bounding box center [709, 370] width 53 height 22
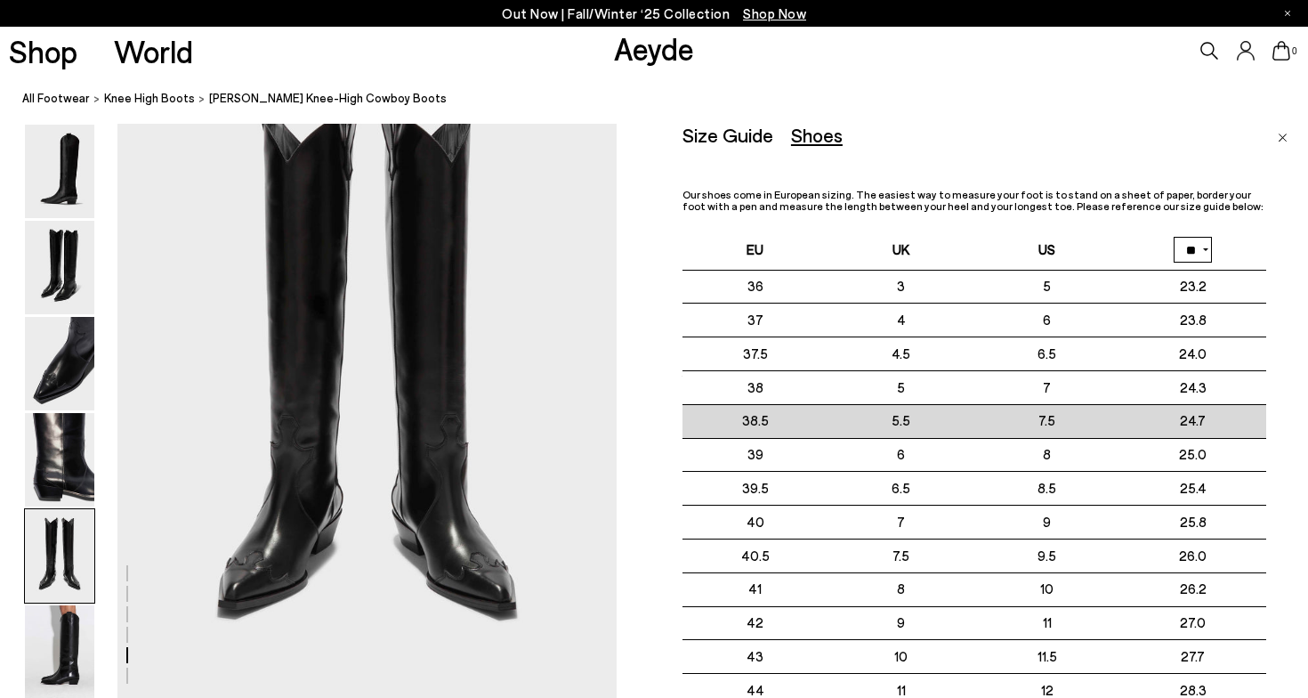
scroll to position [2665, 0]
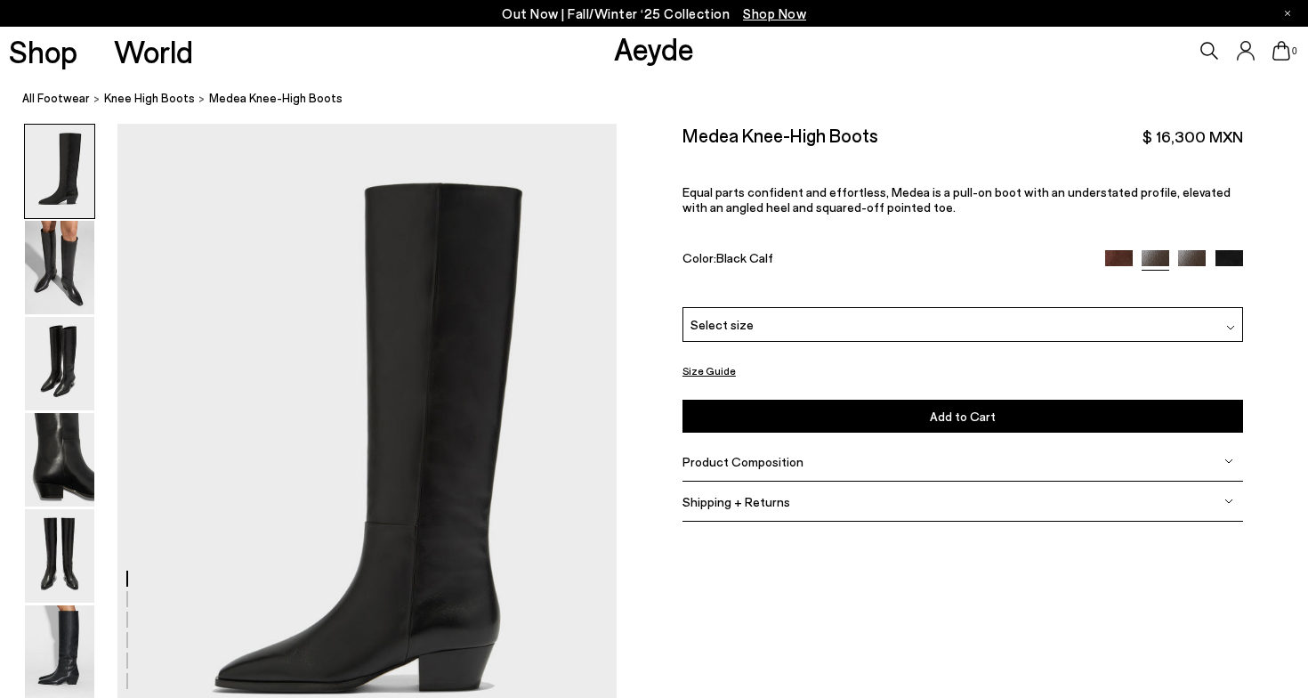
scroll to position [3, 0]
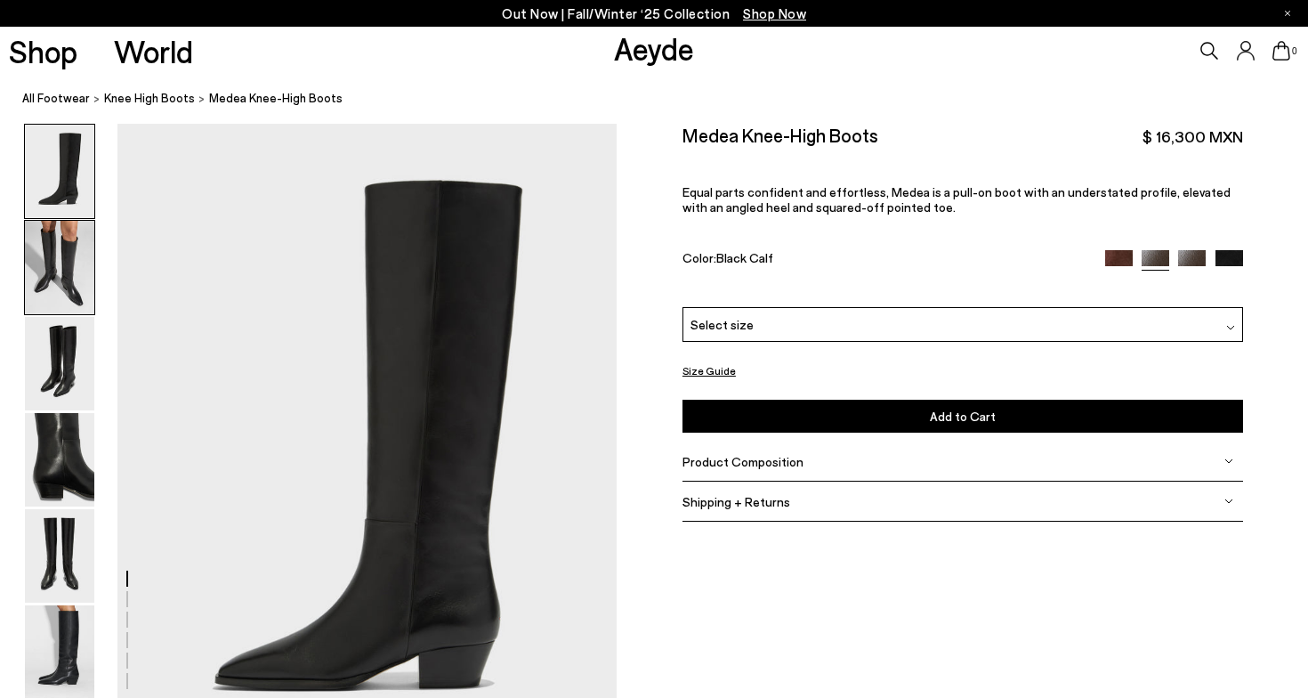
click at [77, 271] on img at bounding box center [59, 267] width 69 height 93
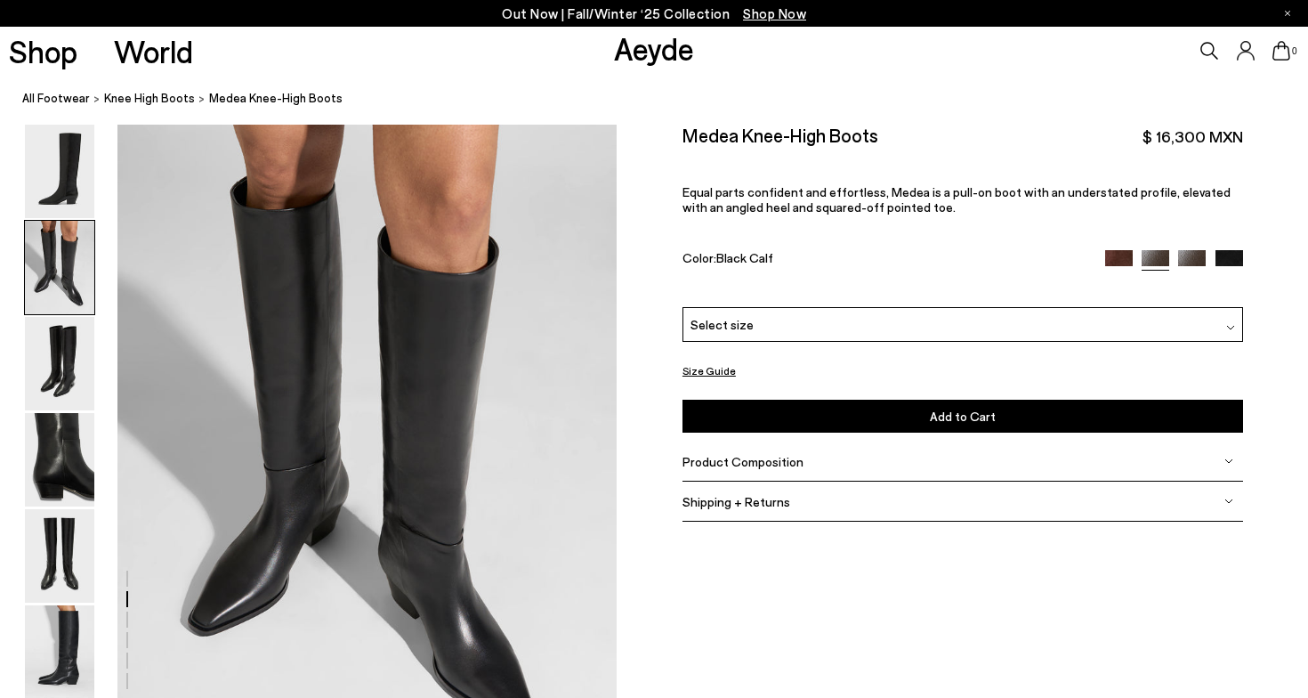
scroll to position [670, 0]
click at [64, 343] on img at bounding box center [59, 363] width 69 height 93
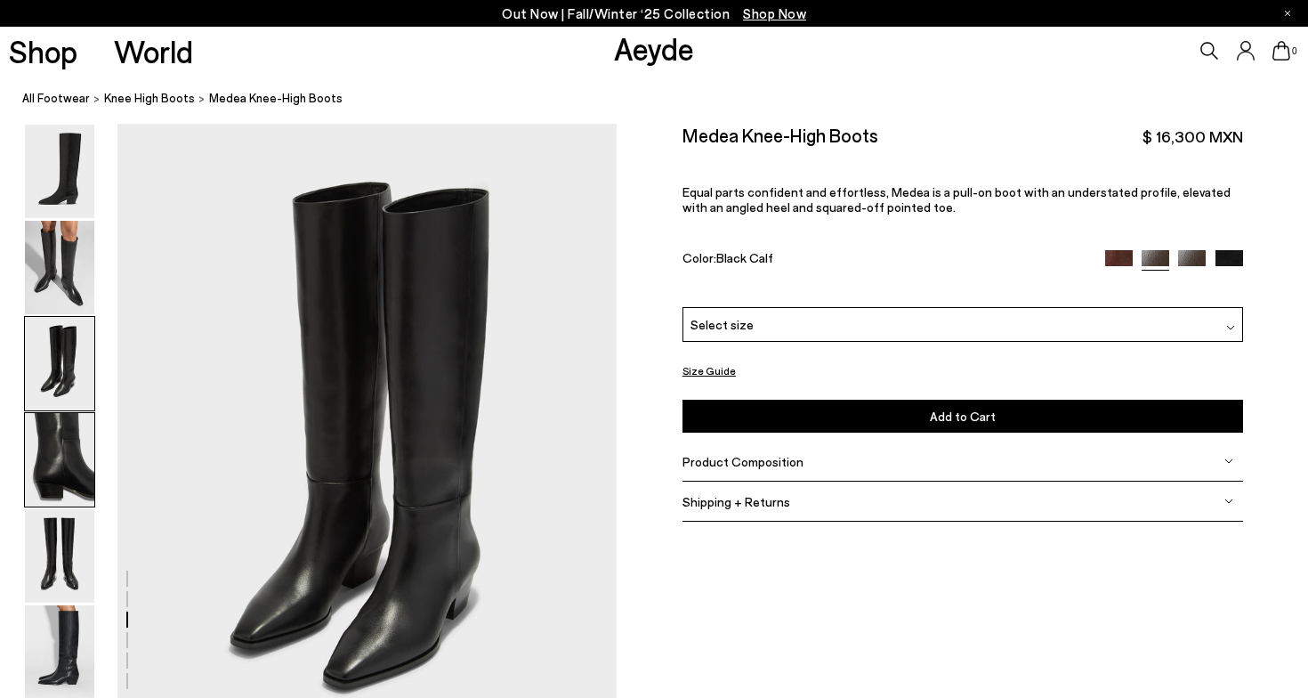
click at [44, 430] on img at bounding box center [59, 459] width 69 height 93
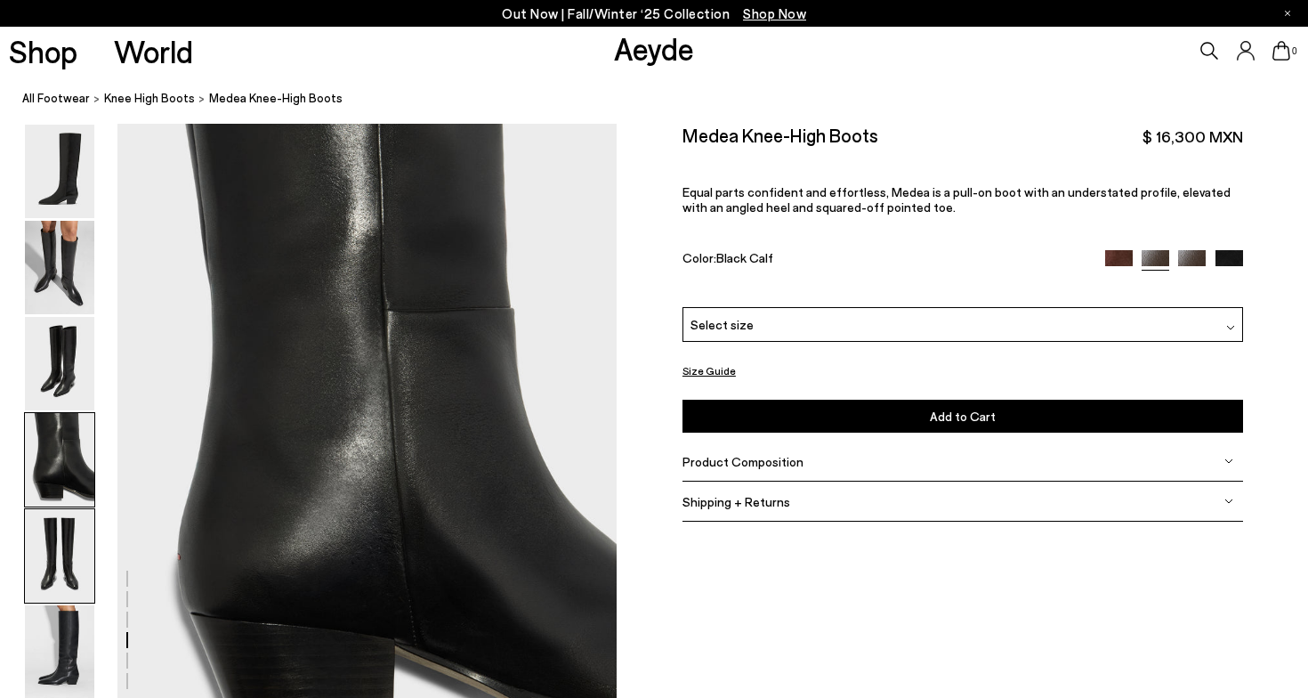
click at [44, 508] on div at bounding box center [59, 555] width 71 height 95
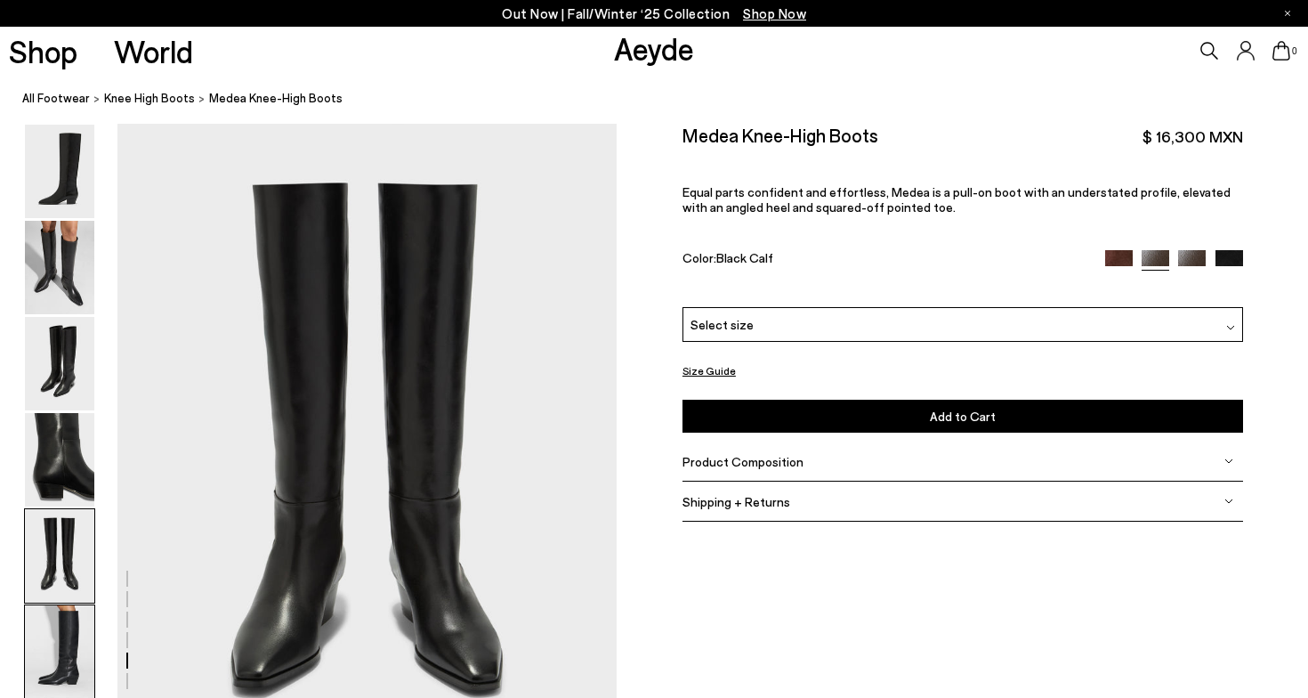
click at [61, 614] on img at bounding box center [59, 651] width 69 height 93
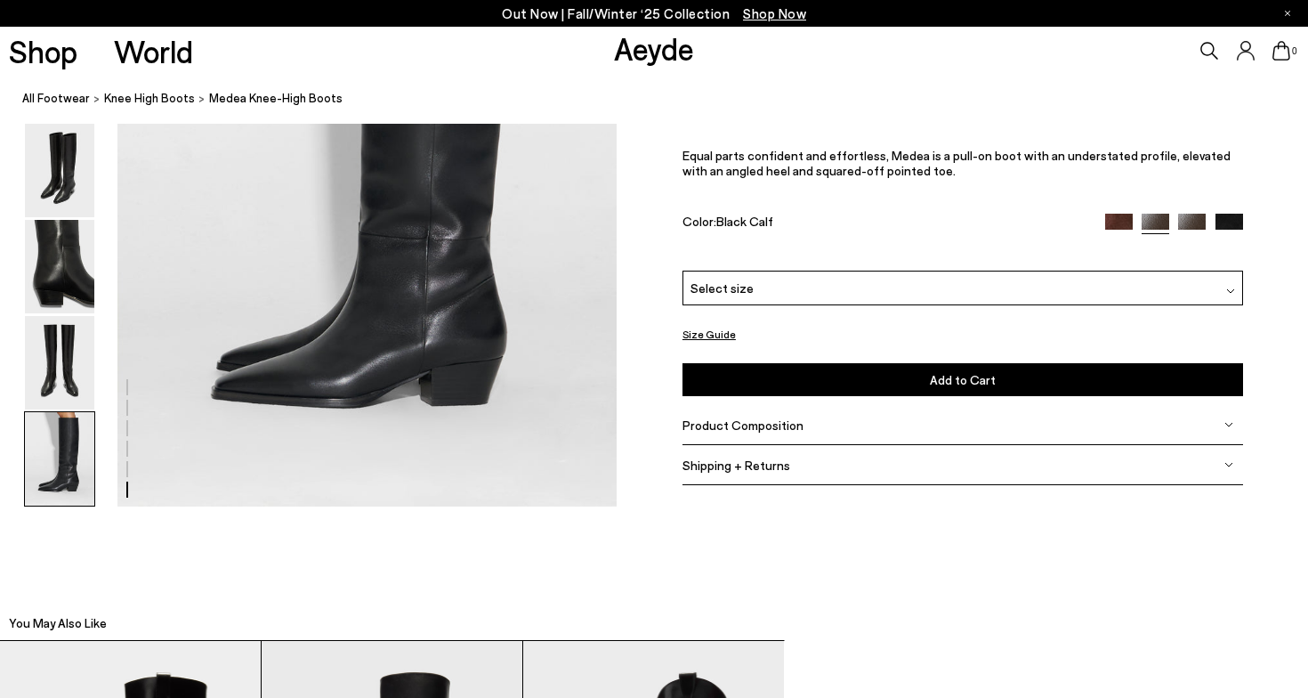
scroll to position [3703, 0]
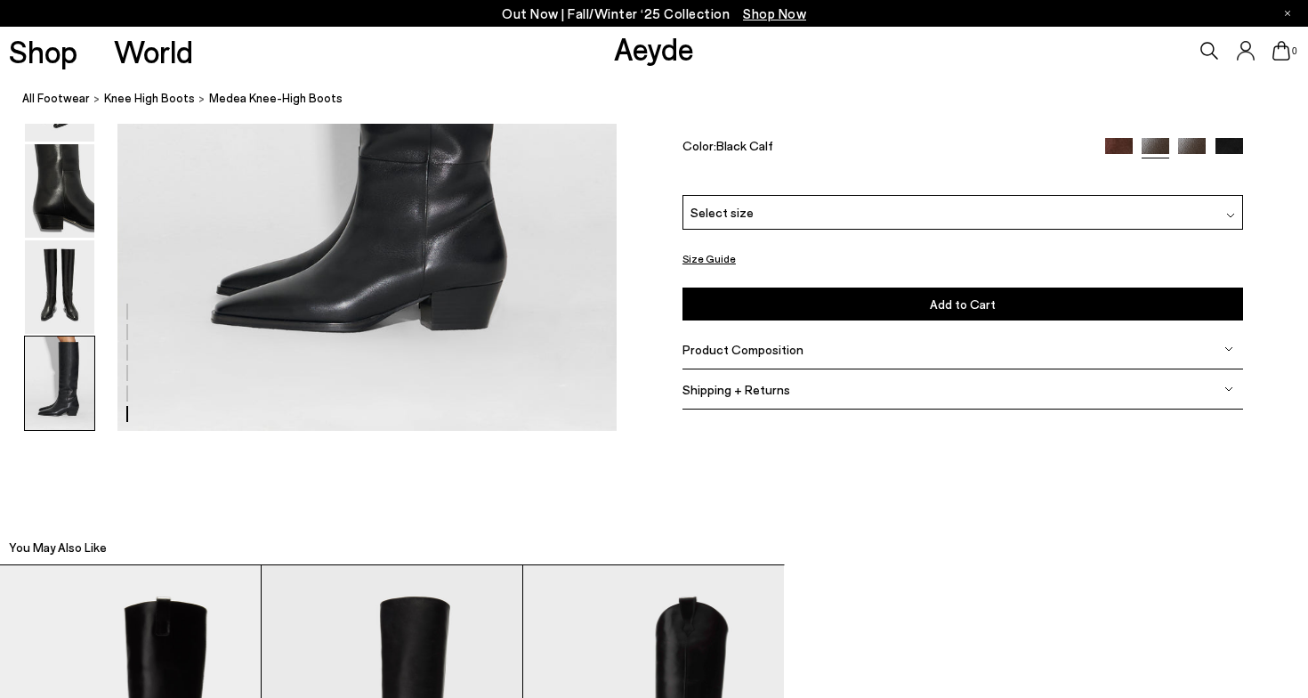
click at [1244, 390] on div "Size Guide Shoes Belt Our shoes come in European sizing. The easiest way to mea…" at bounding box center [962, 221] width 691 height 419
click at [1238, 390] on div "Shipping + Returns" at bounding box center [963, 390] width 561 height 40
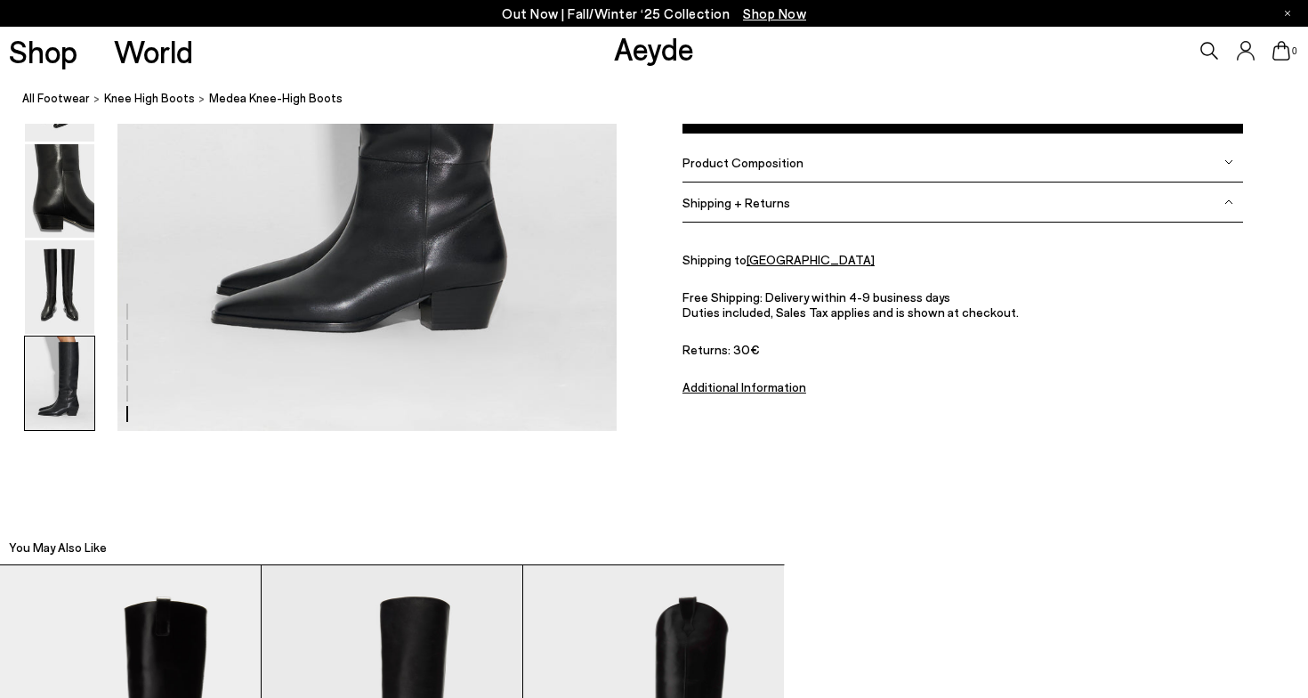
click at [1228, 192] on div "Shipping + Returns" at bounding box center [963, 203] width 561 height 40
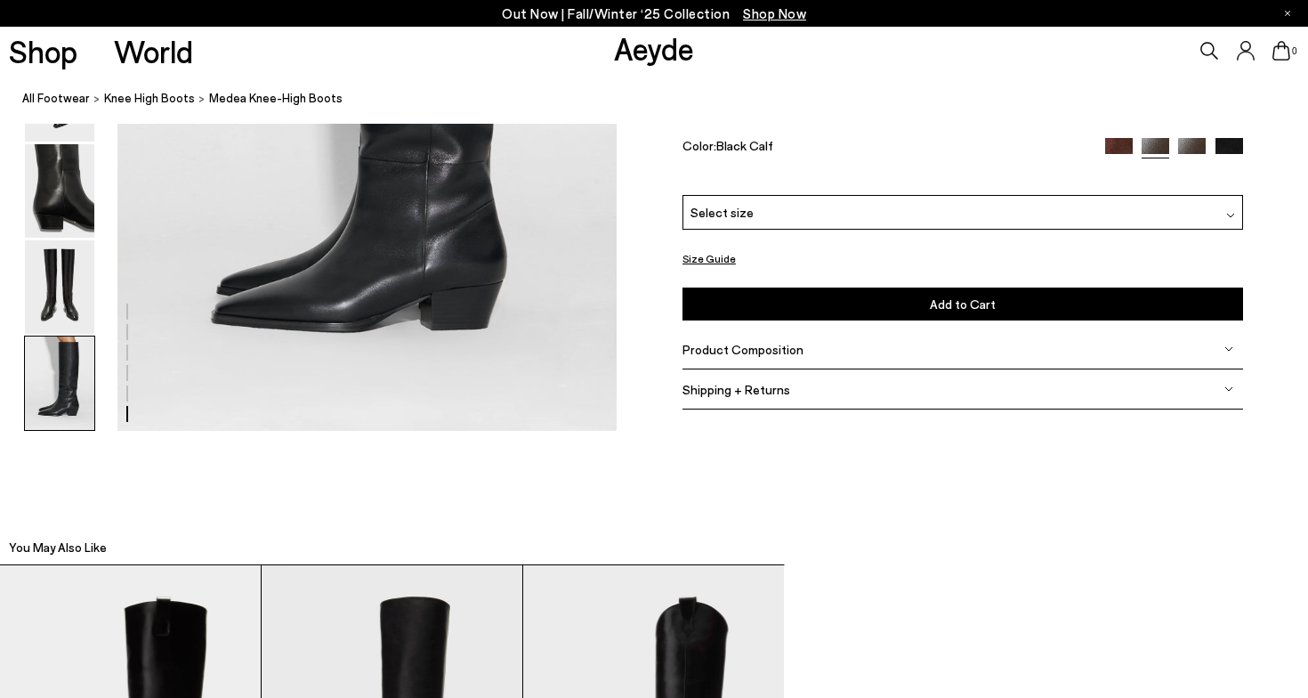
click at [1223, 336] on div "Product Composition" at bounding box center [963, 350] width 561 height 40
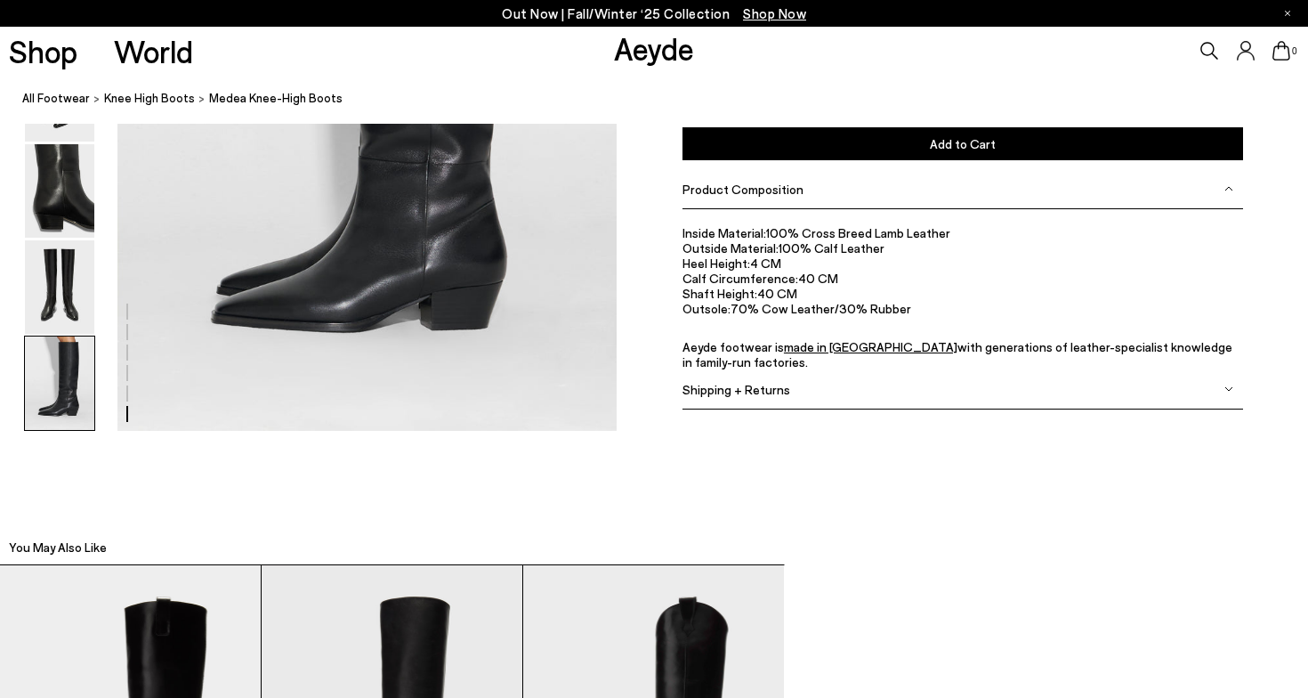
click at [1228, 194] on div "Product Composition" at bounding box center [963, 190] width 561 height 40
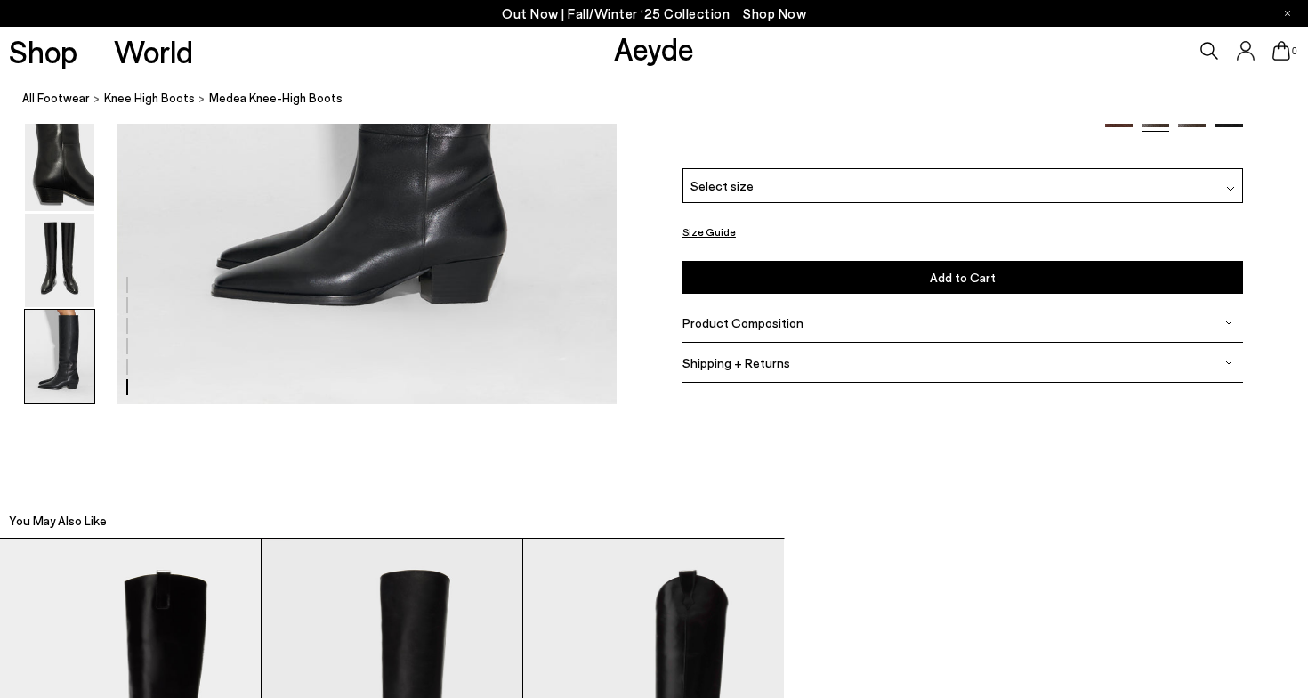
scroll to position [3559, 0]
